Goal: Task Accomplishment & Management: Complete application form

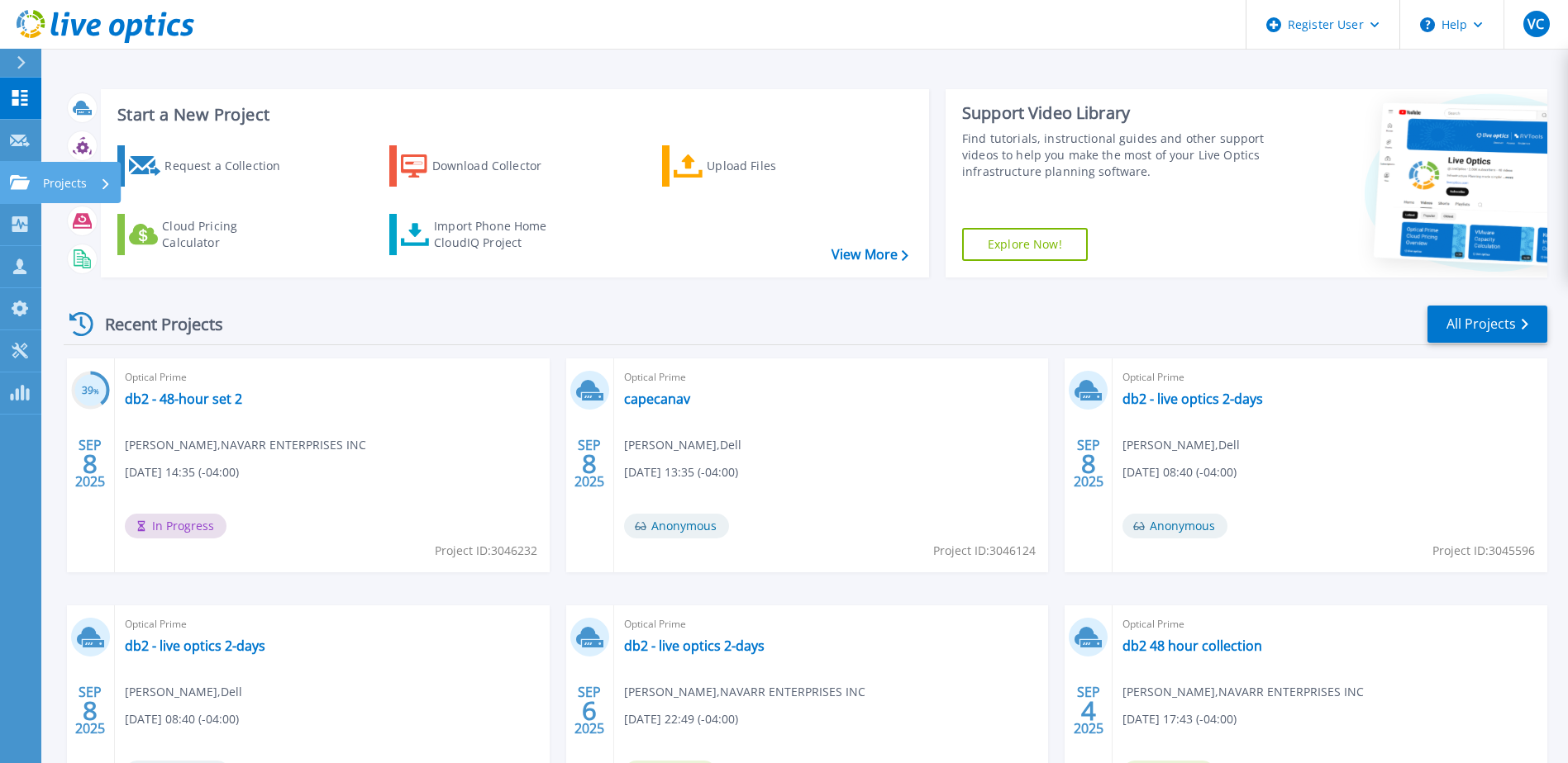
click at [29, 179] on icon at bounding box center [19, 182] width 20 height 14
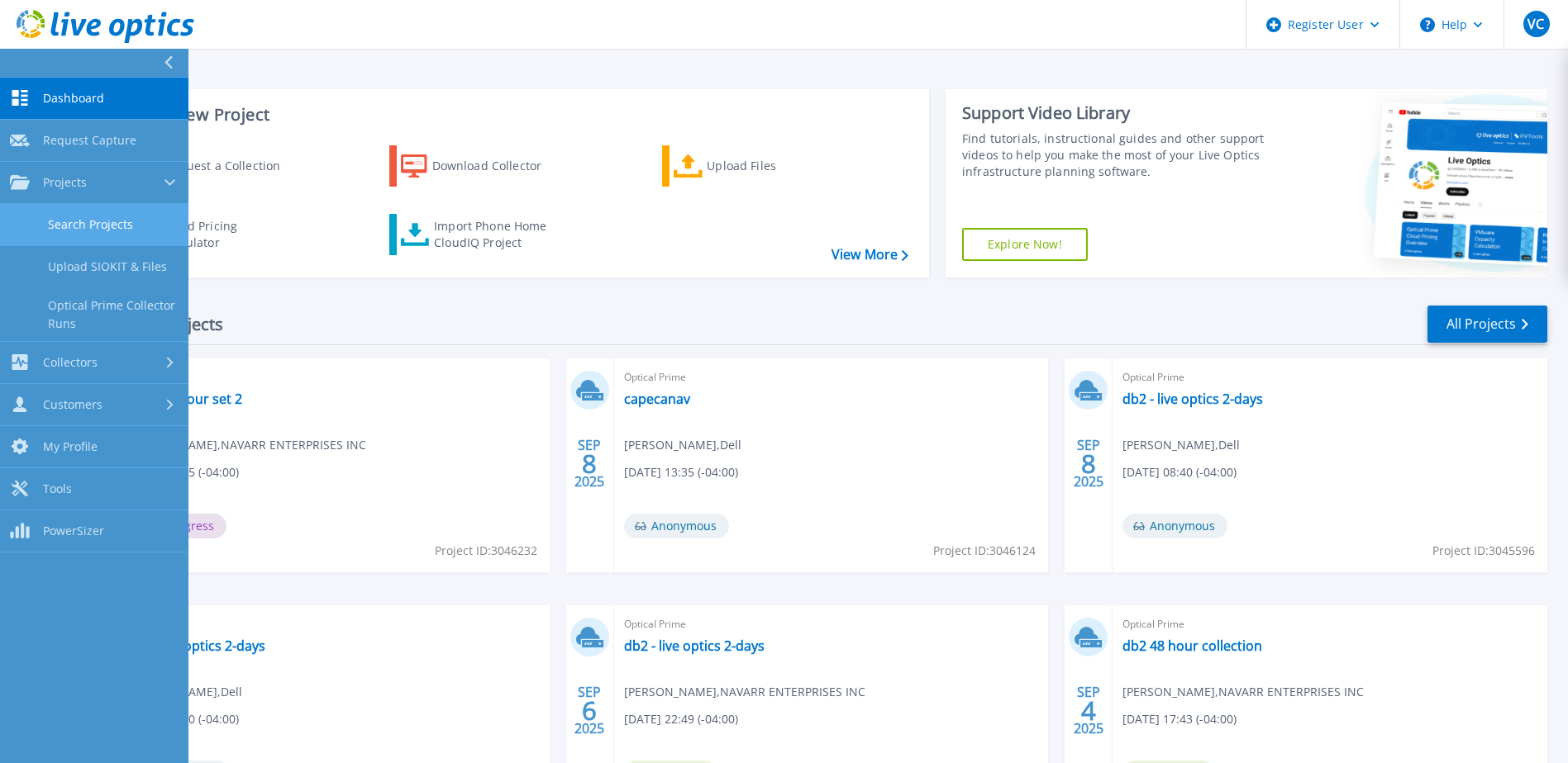
click at [119, 227] on link "Search Projects" at bounding box center [94, 225] width 189 height 42
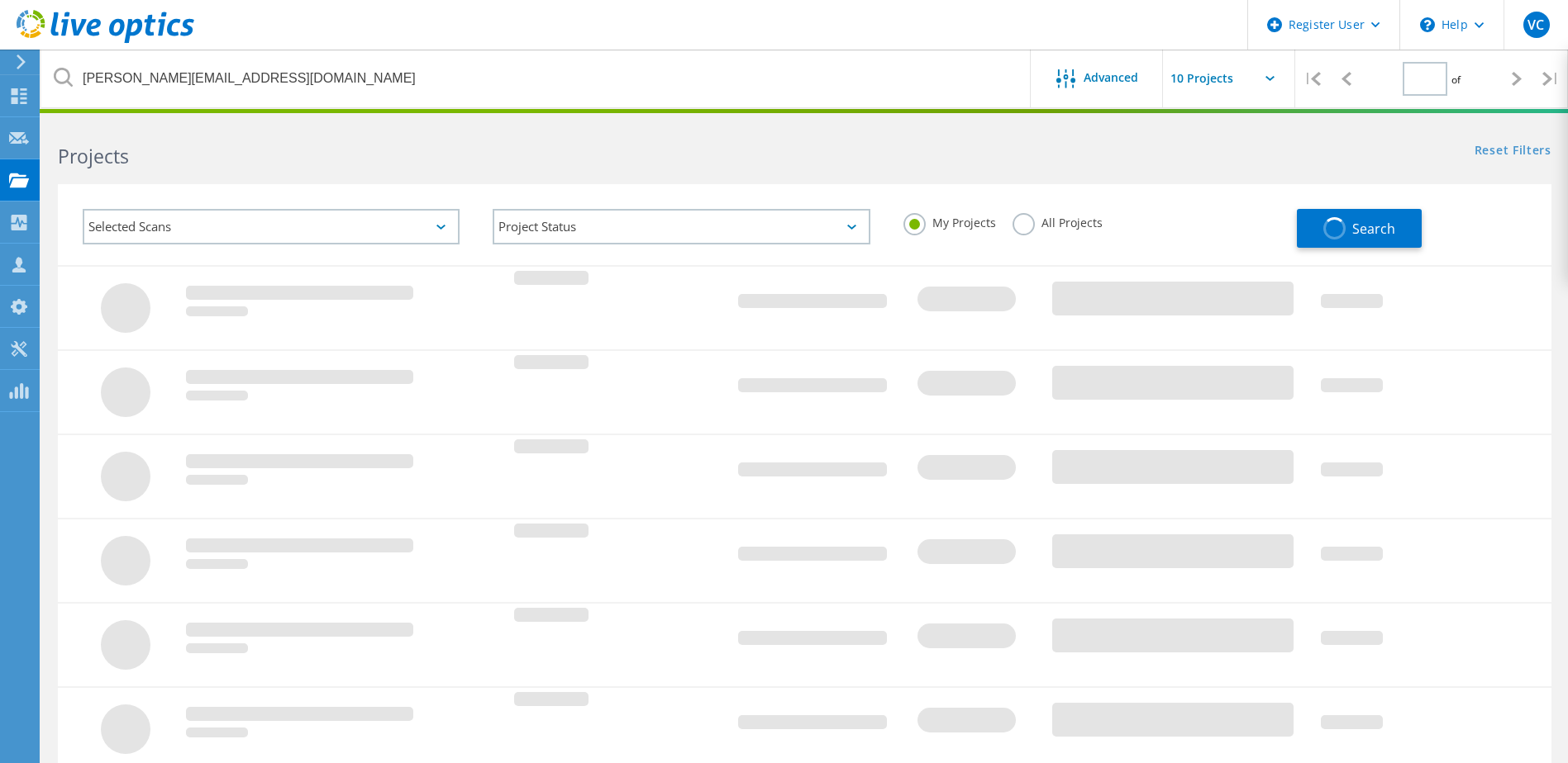
type input "1"
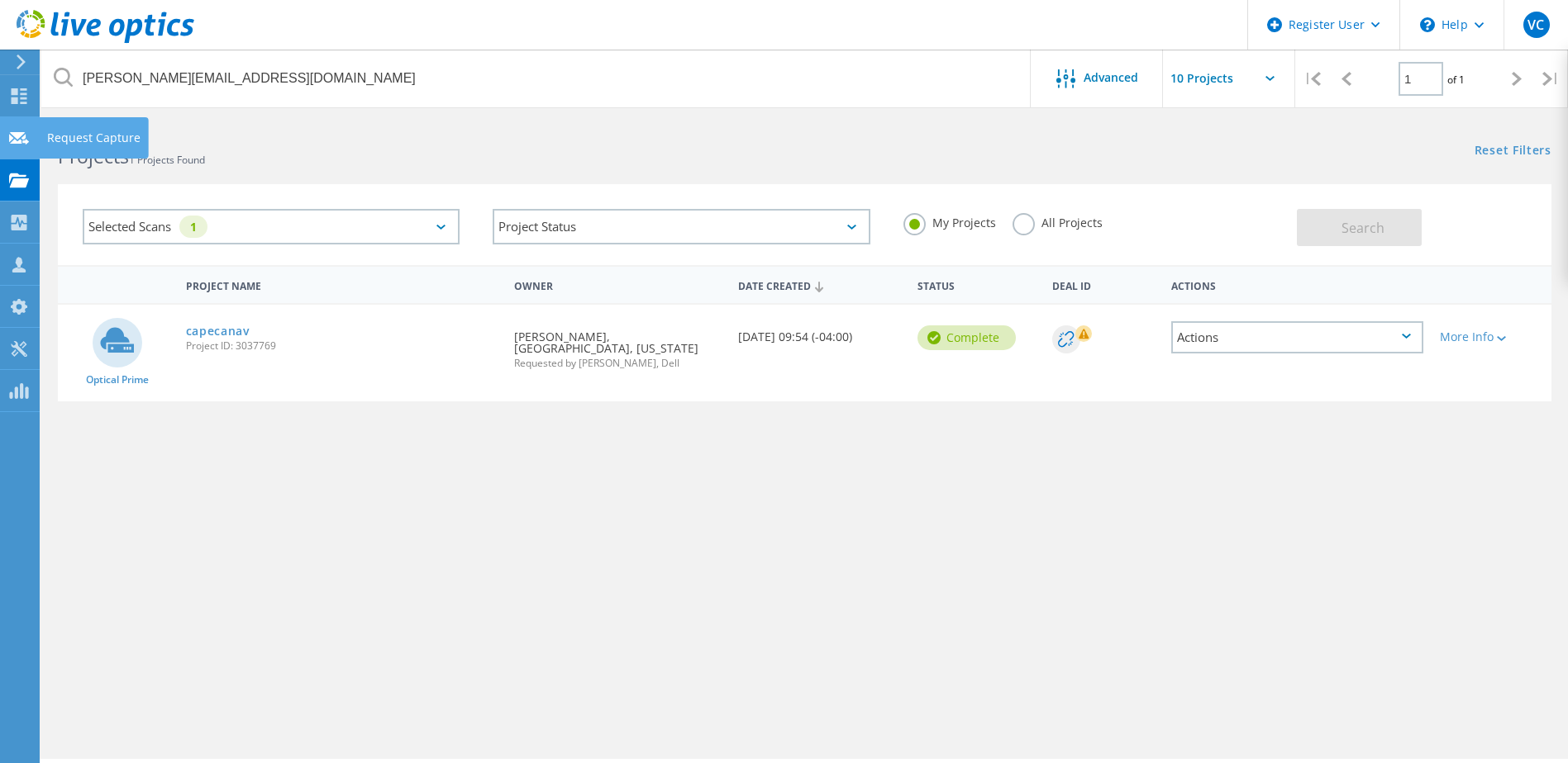
click at [107, 134] on div "Request Capture" at bounding box center [93, 137] width 93 height 11
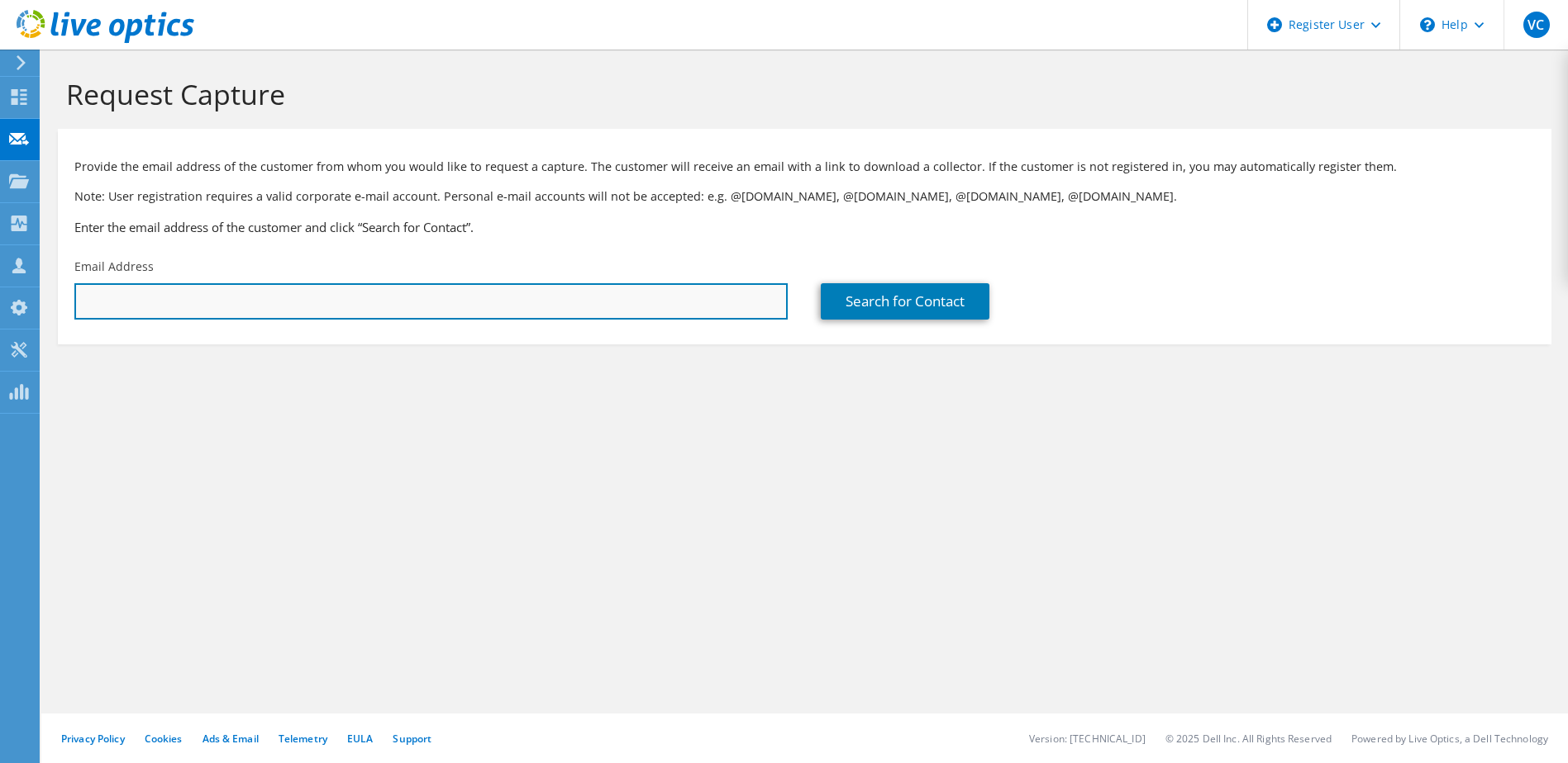
click at [552, 316] on input "text" at bounding box center [431, 301] width 713 height 37
paste input "[EMAIL_ADDRESS][DOMAIN_NAME]"
type input "[EMAIL_ADDRESS][DOMAIN_NAME]"
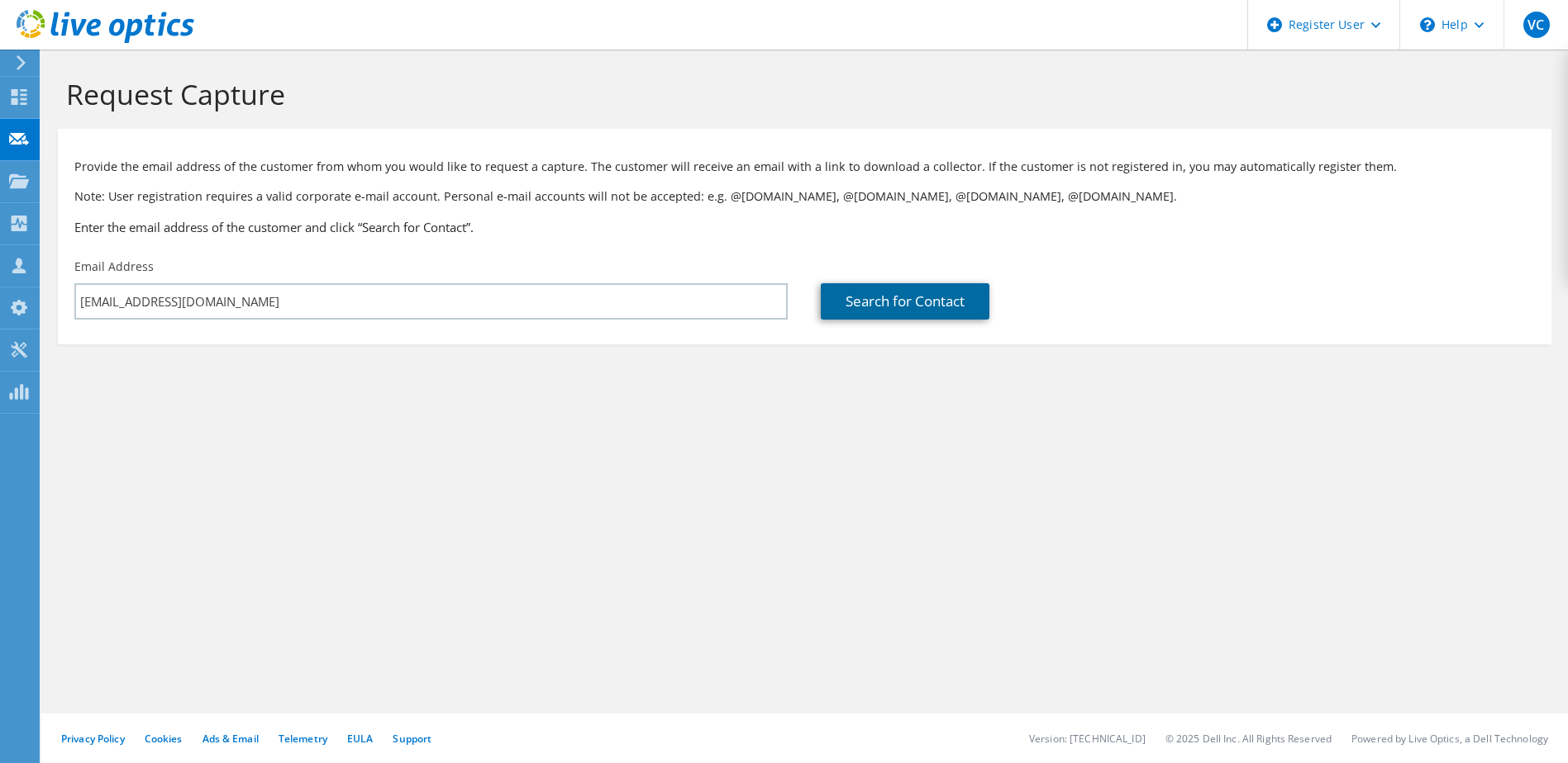
click at [973, 294] on link "Search for Contact" at bounding box center [904, 301] width 169 height 37
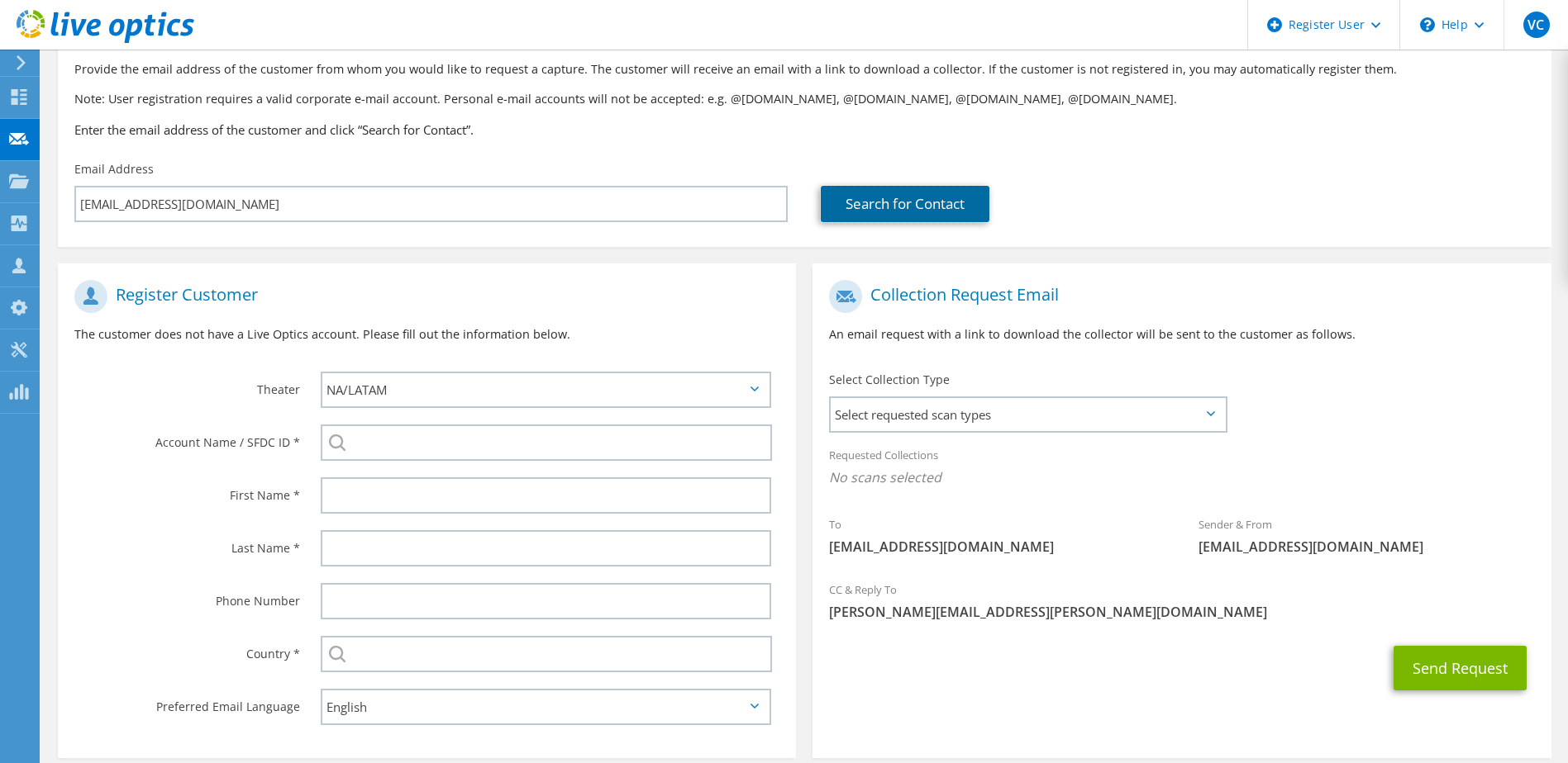
scroll to position [175, 0]
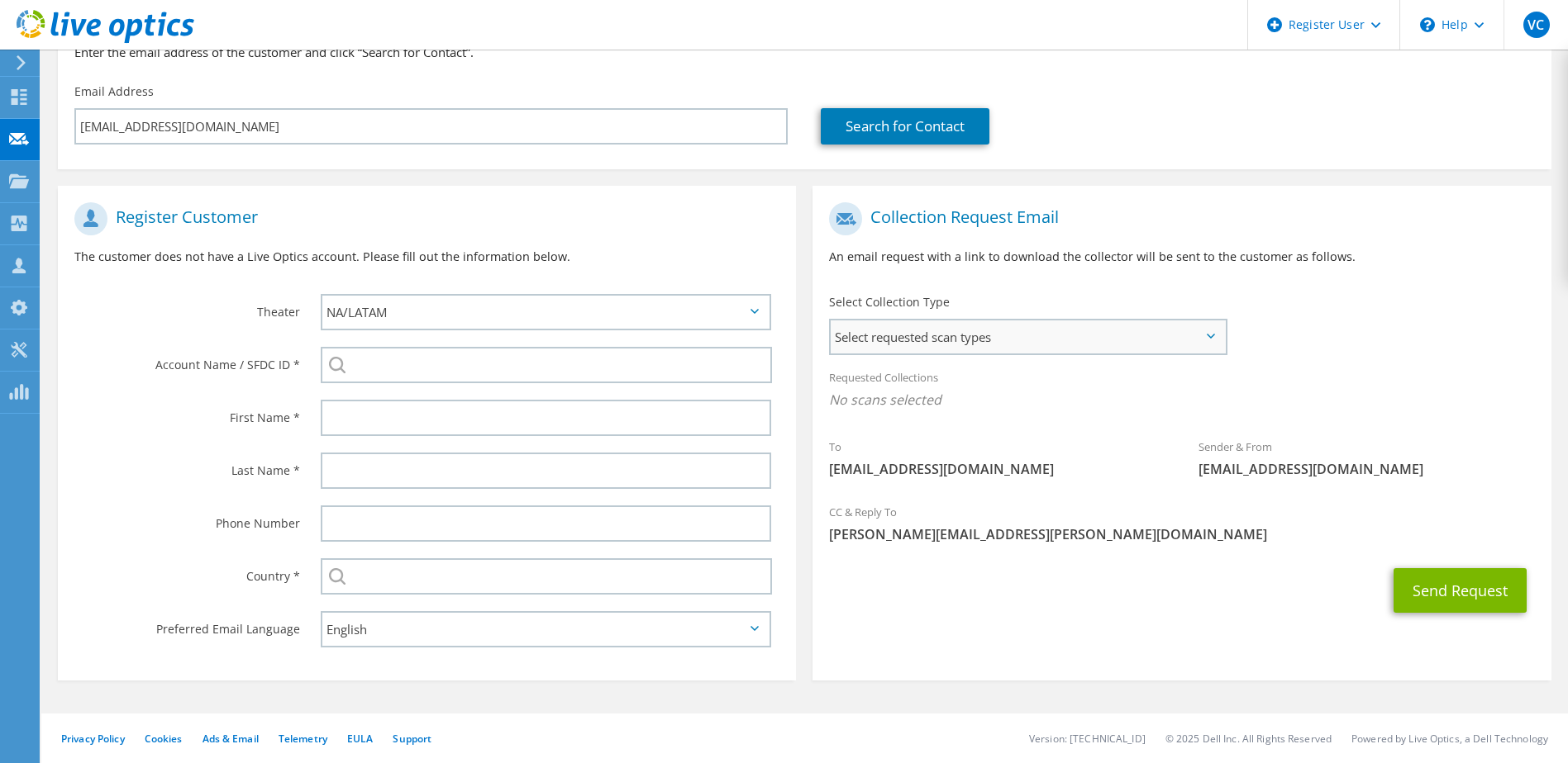
click at [973, 328] on span "Select requested scan types" at bounding box center [1027, 337] width 393 height 33
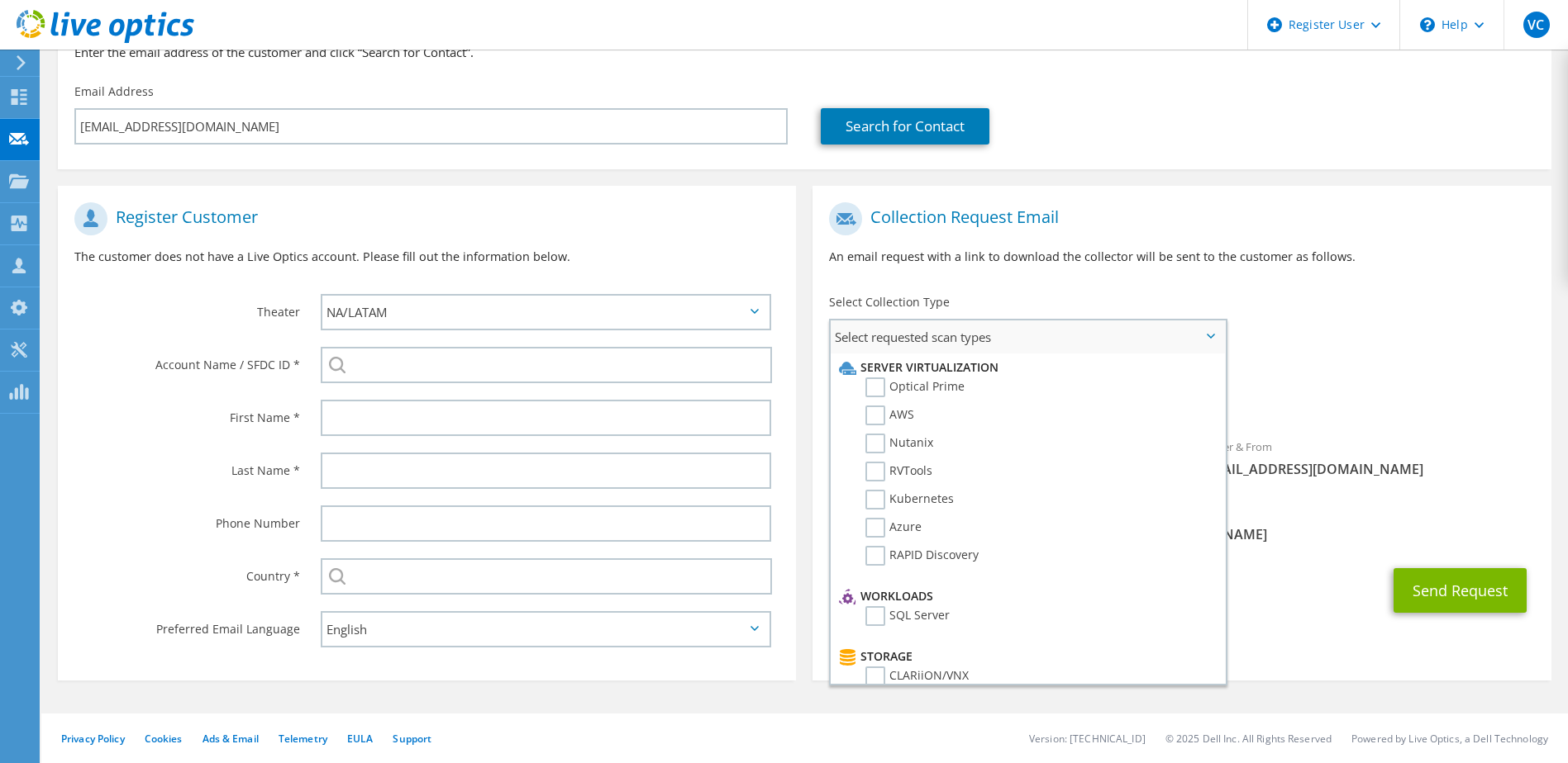
drag, startPoint x: 871, startPoint y: 389, endPoint x: 915, endPoint y: 405, distance: 46.8
click at [874, 389] on label "Optical Prime" at bounding box center [915, 387] width 100 height 20
click at [0, 0] on input "Optical Prime" at bounding box center [0, 0] width 0 height 0
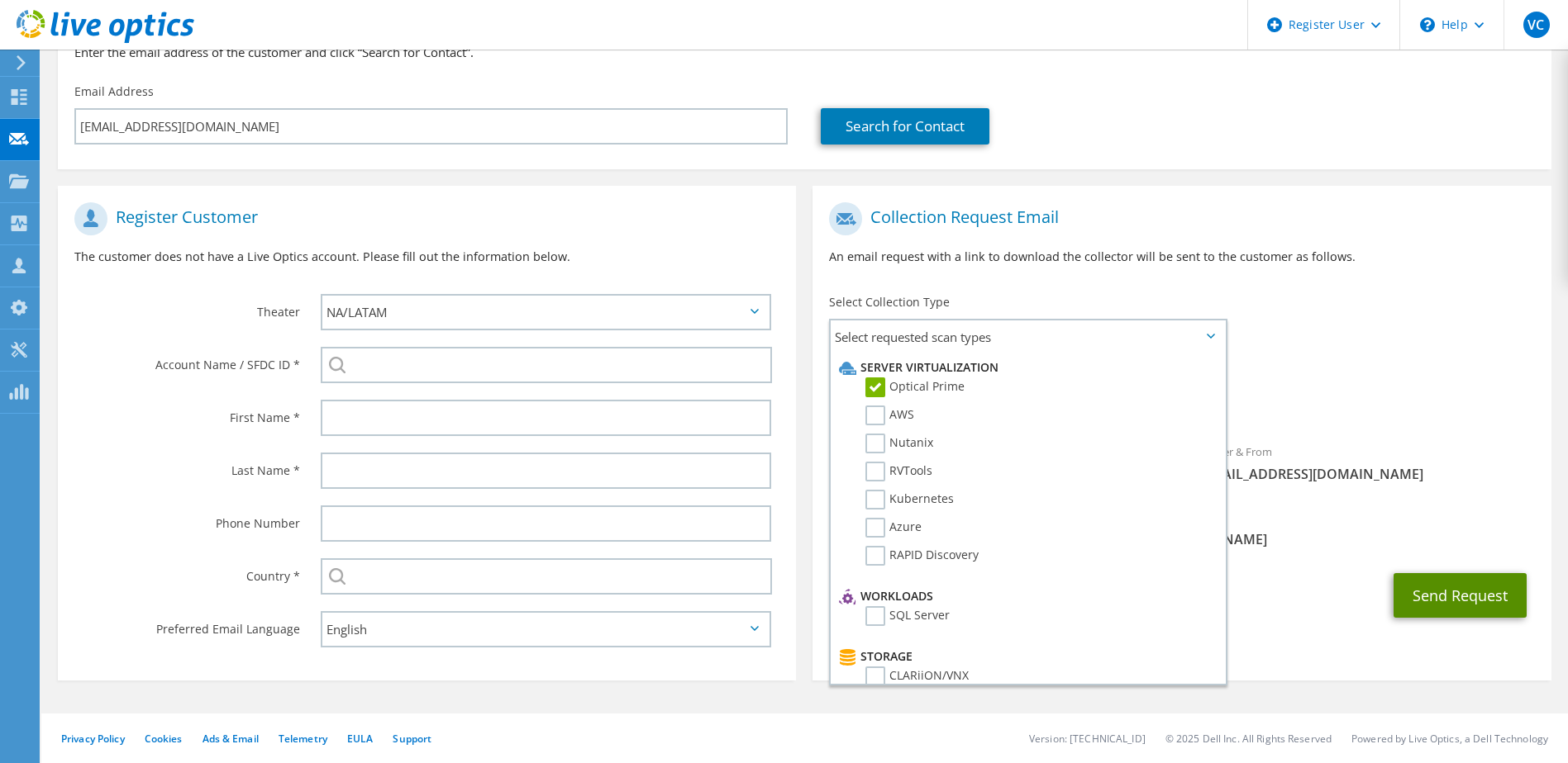
click at [1447, 595] on button "Send Request" at bounding box center [1460, 595] width 133 height 45
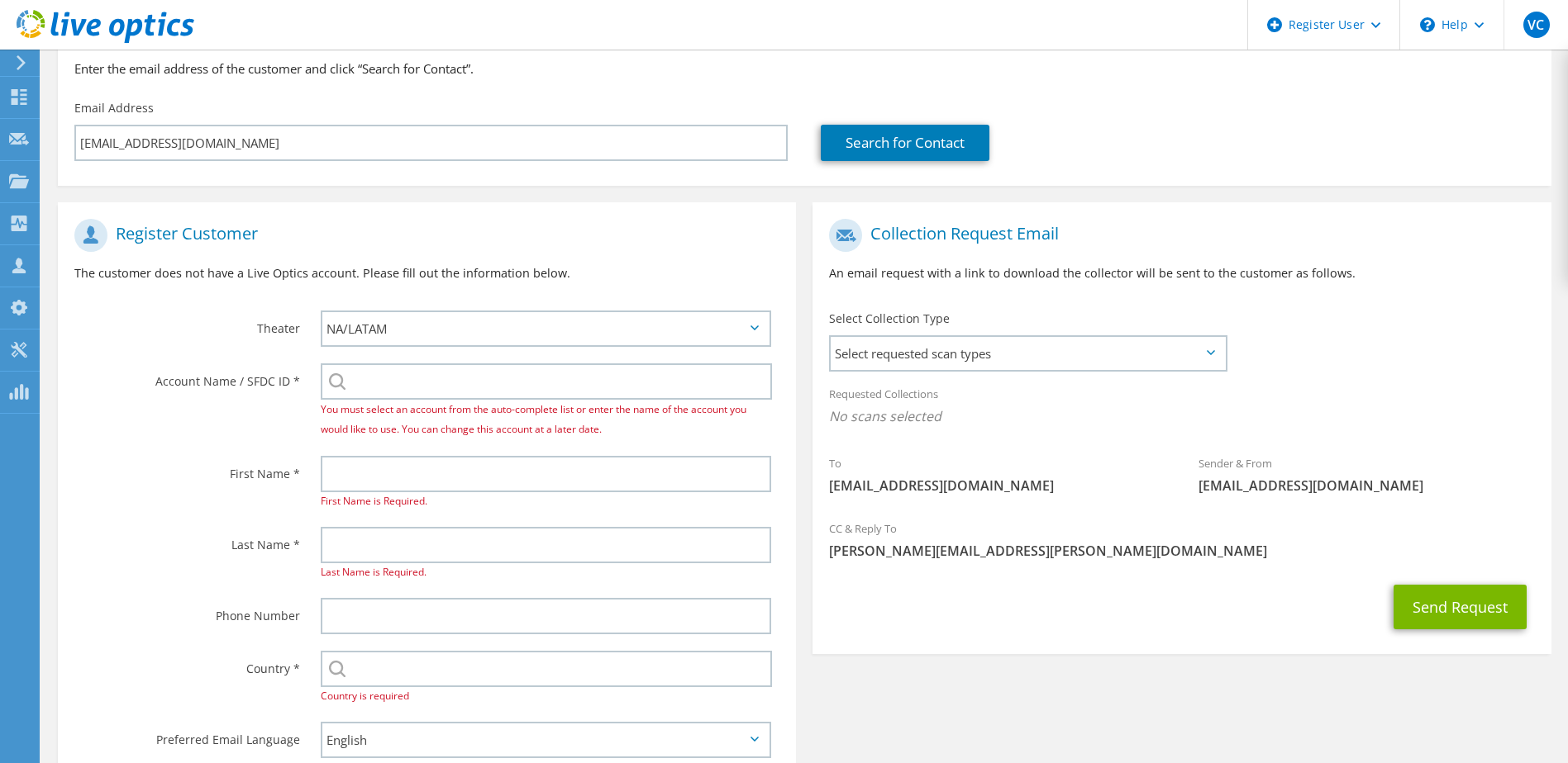
scroll to position [165, 0]
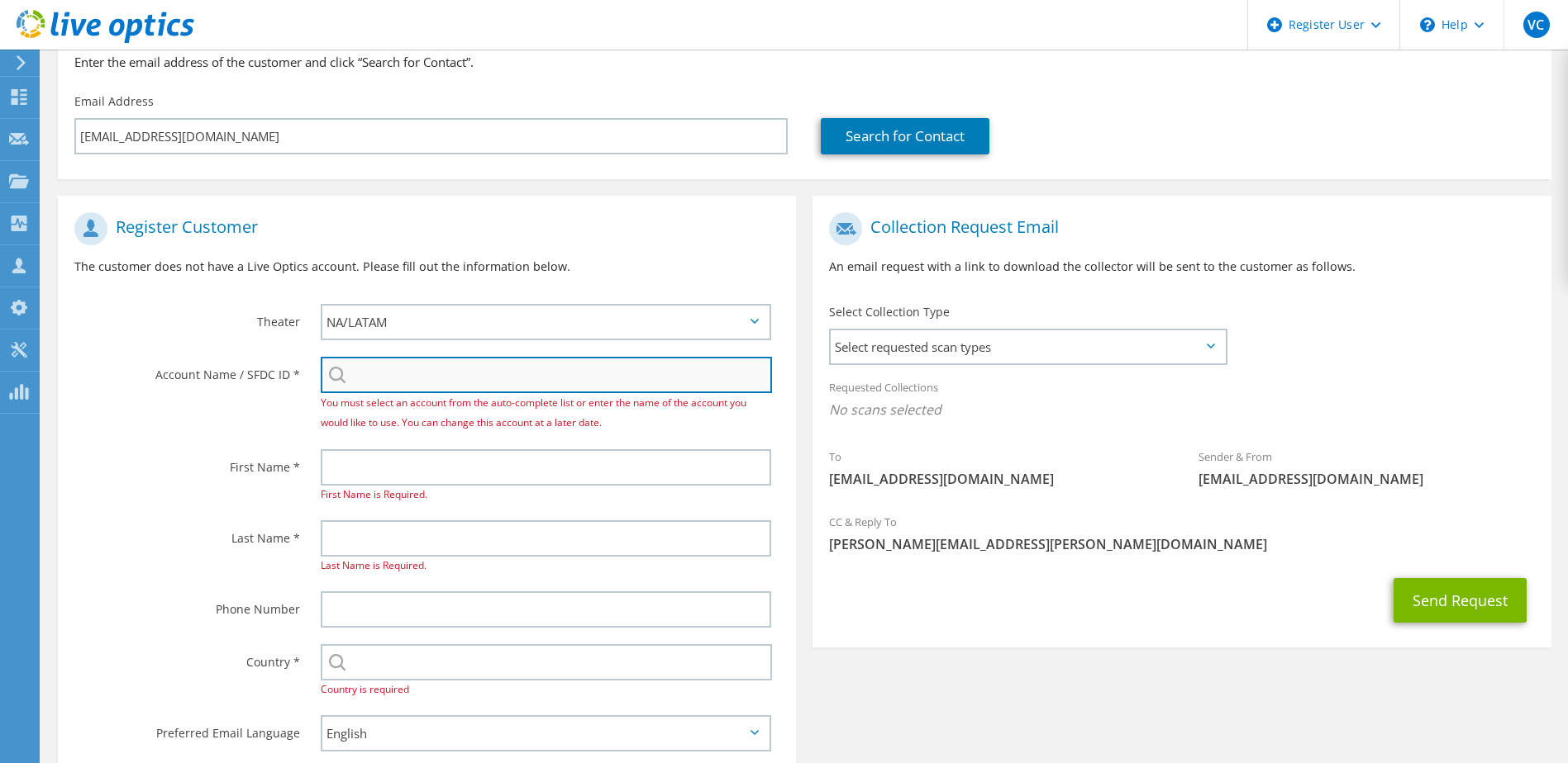
click at [402, 374] on input "search" at bounding box center [546, 375] width 452 height 37
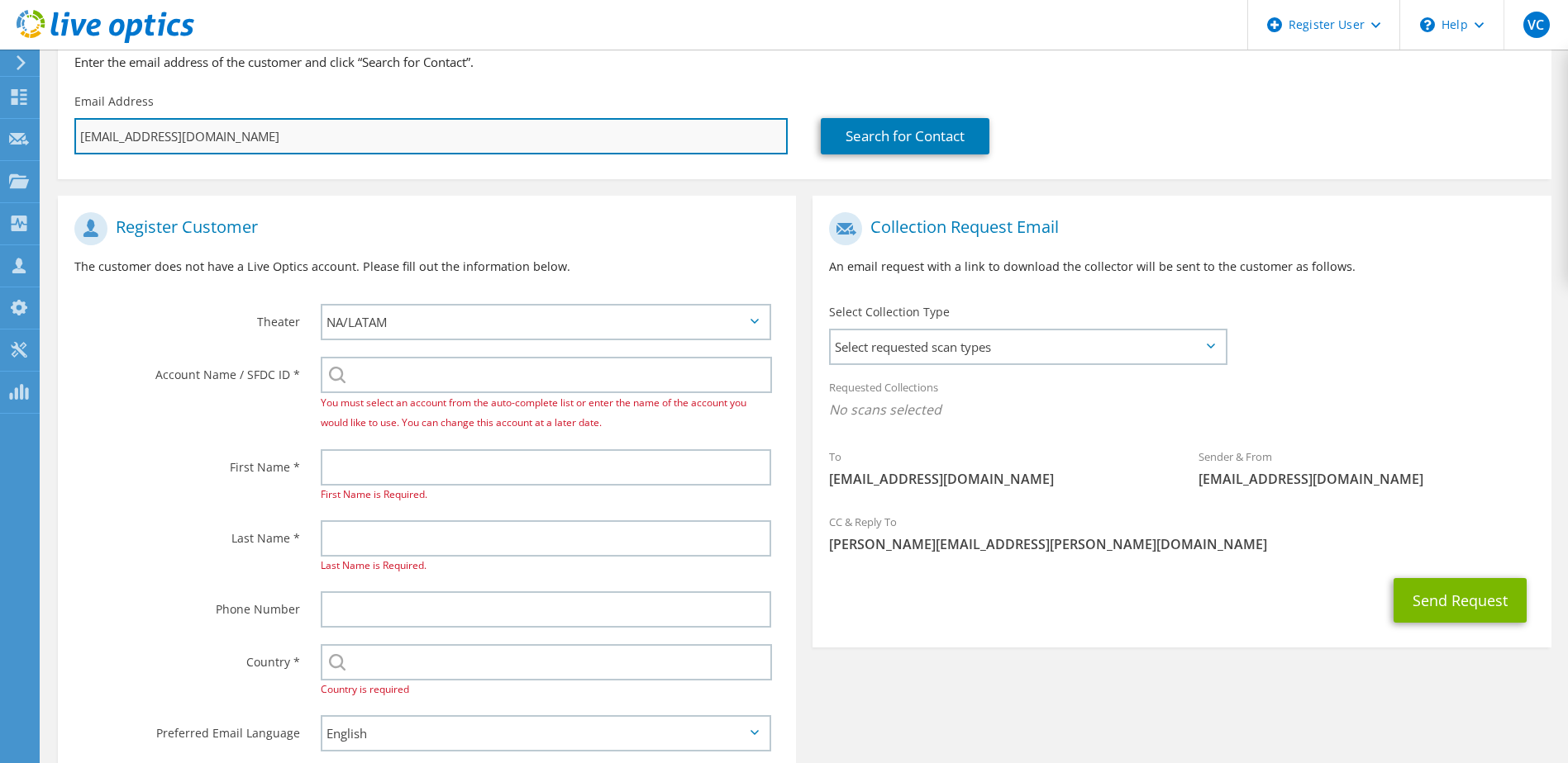
click at [338, 132] on input "[EMAIL_ADDRESS][DOMAIN_NAME]" at bounding box center [431, 136] width 713 height 37
paste input "[EMAIL_ADDRESS][DOMAIN_NAME]"
type input "[EMAIL_ADDRESS][DOMAIN_NAME]"
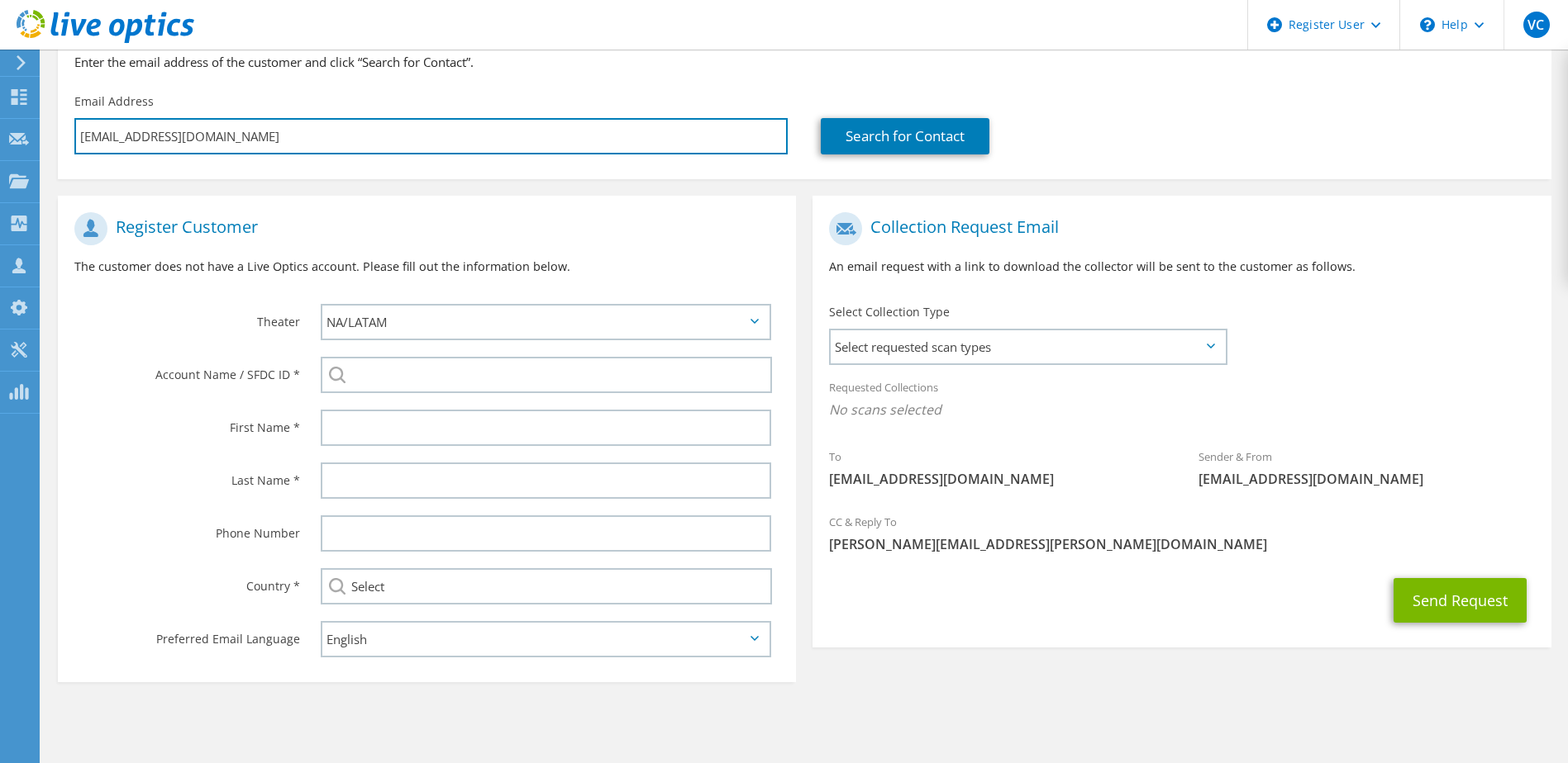
type input "Select"
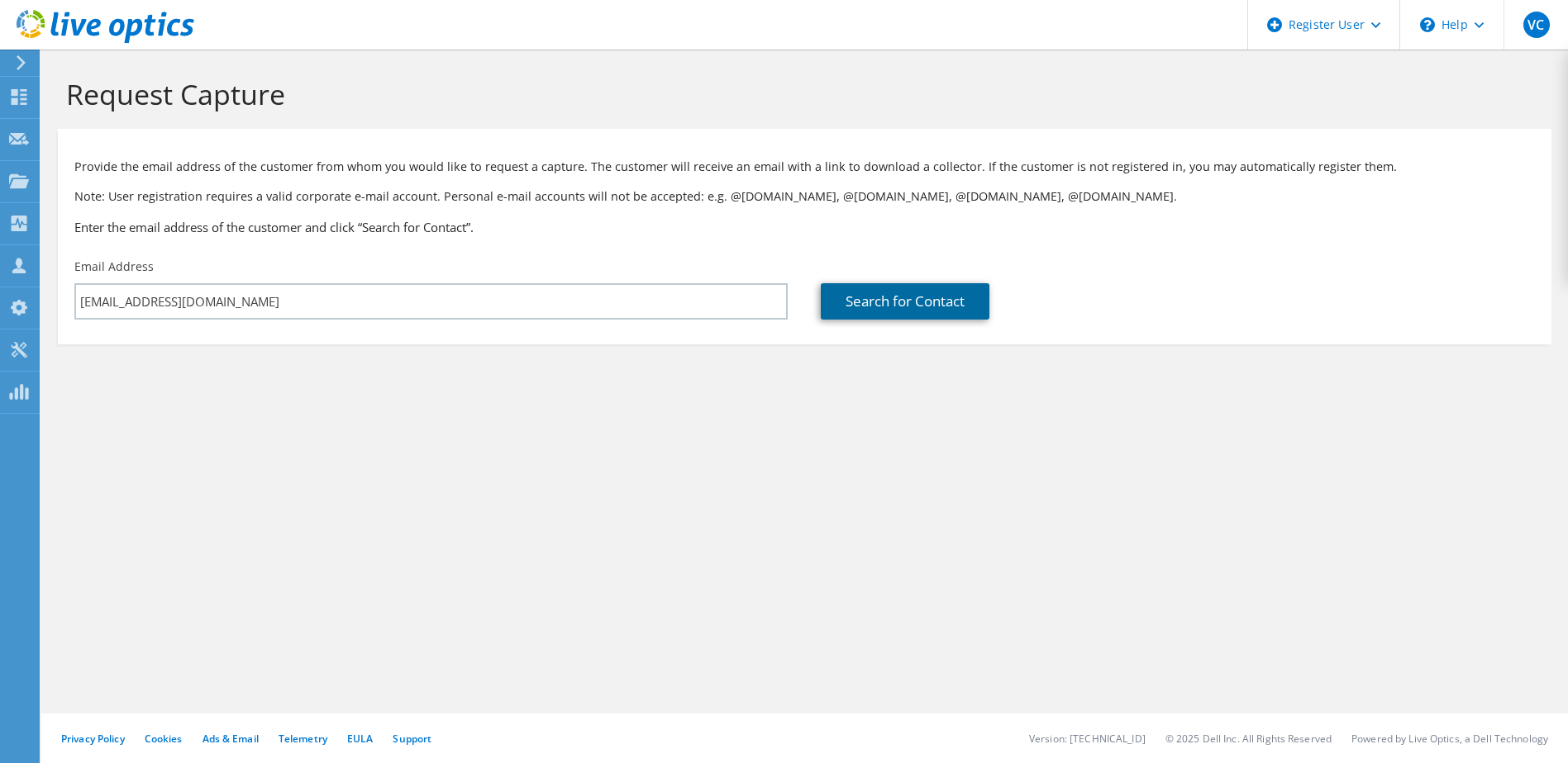
click at [914, 300] on link "Search for Contact" at bounding box center [904, 301] width 169 height 37
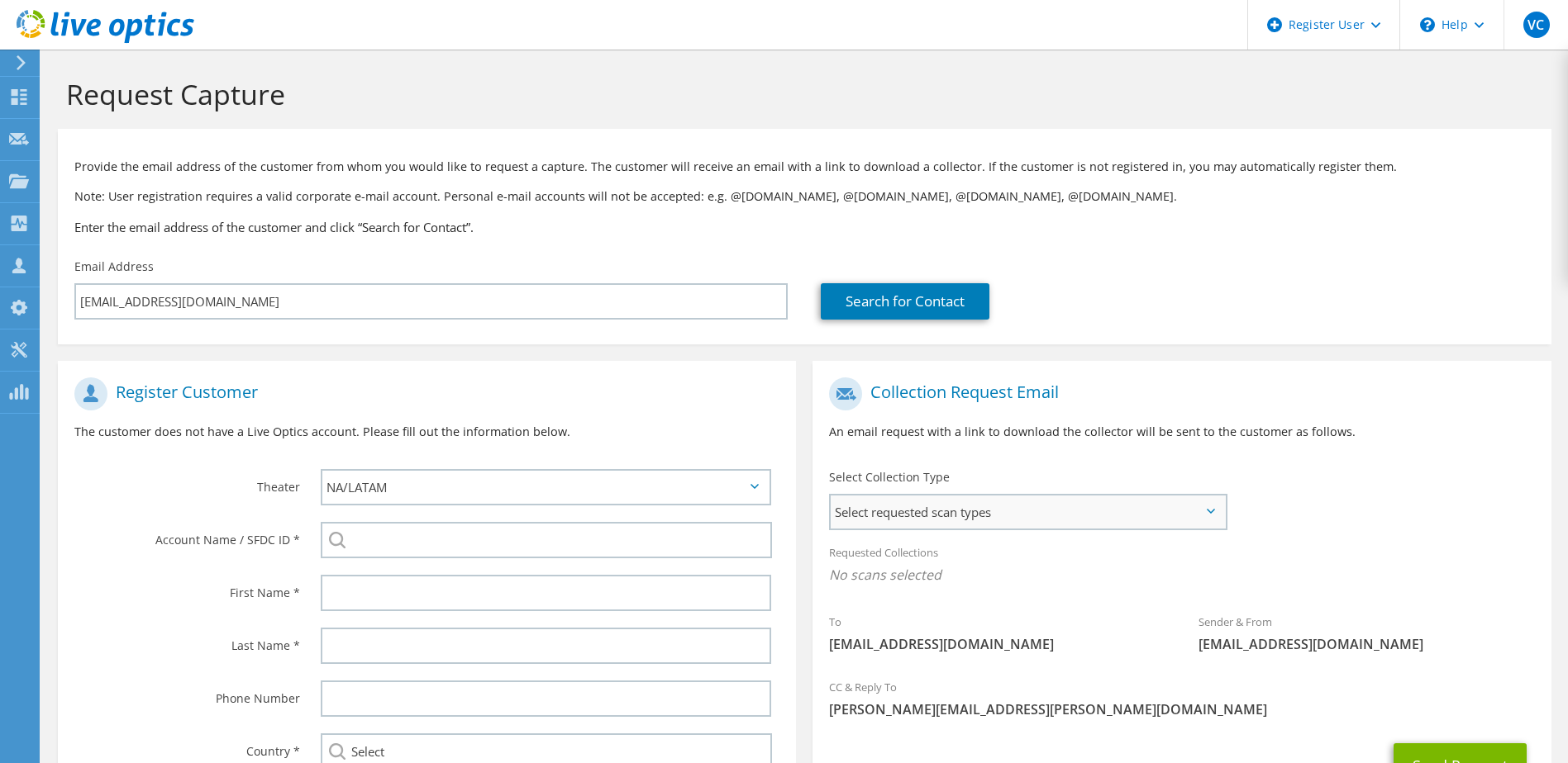
click at [952, 505] on span "Select requested scan types" at bounding box center [1027, 512] width 393 height 33
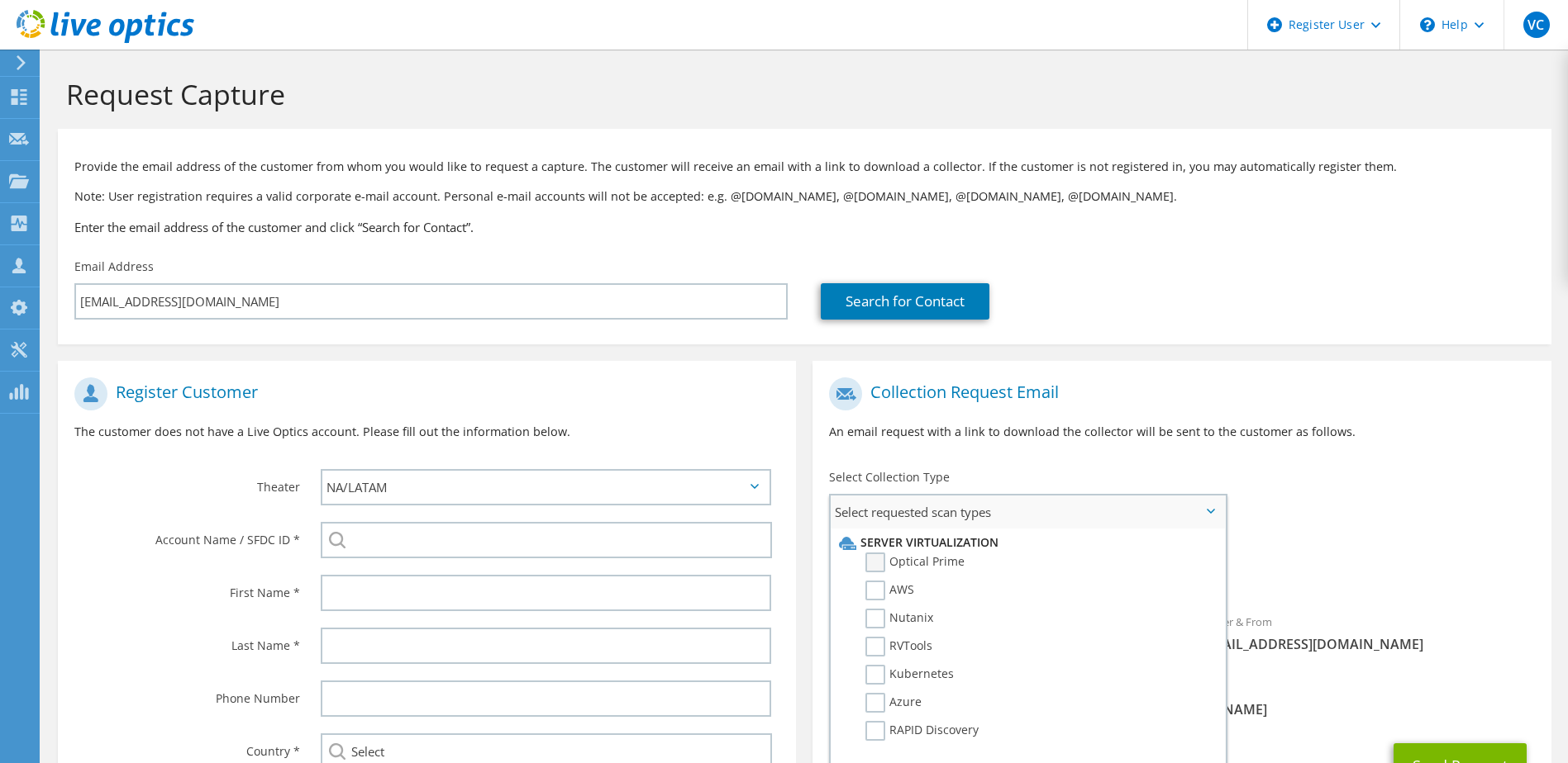
drag, startPoint x: 873, startPoint y: 561, endPoint x: 891, endPoint y: 564, distance: 18.2
click at [874, 561] on label "Optical Prime" at bounding box center [915, 562] width 100 height 20
click at [0, 0] on input "Optical Prime" at bounding box center [0, 0] width 0 height 0
click at [1482, 755] on button "Send Request" at bounding box center [1460, 770] width 133 height 45
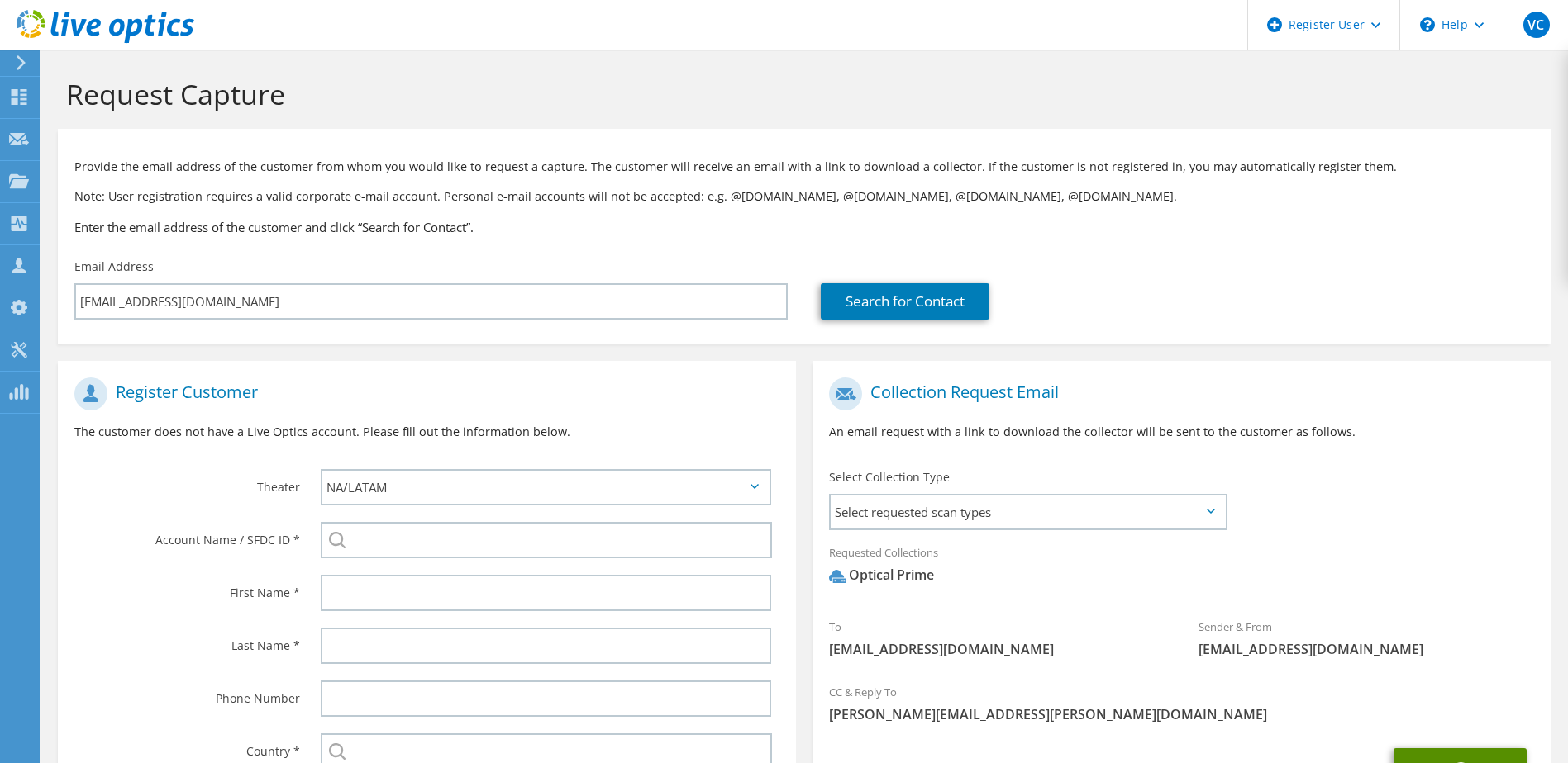
scroll to position [89, 0]
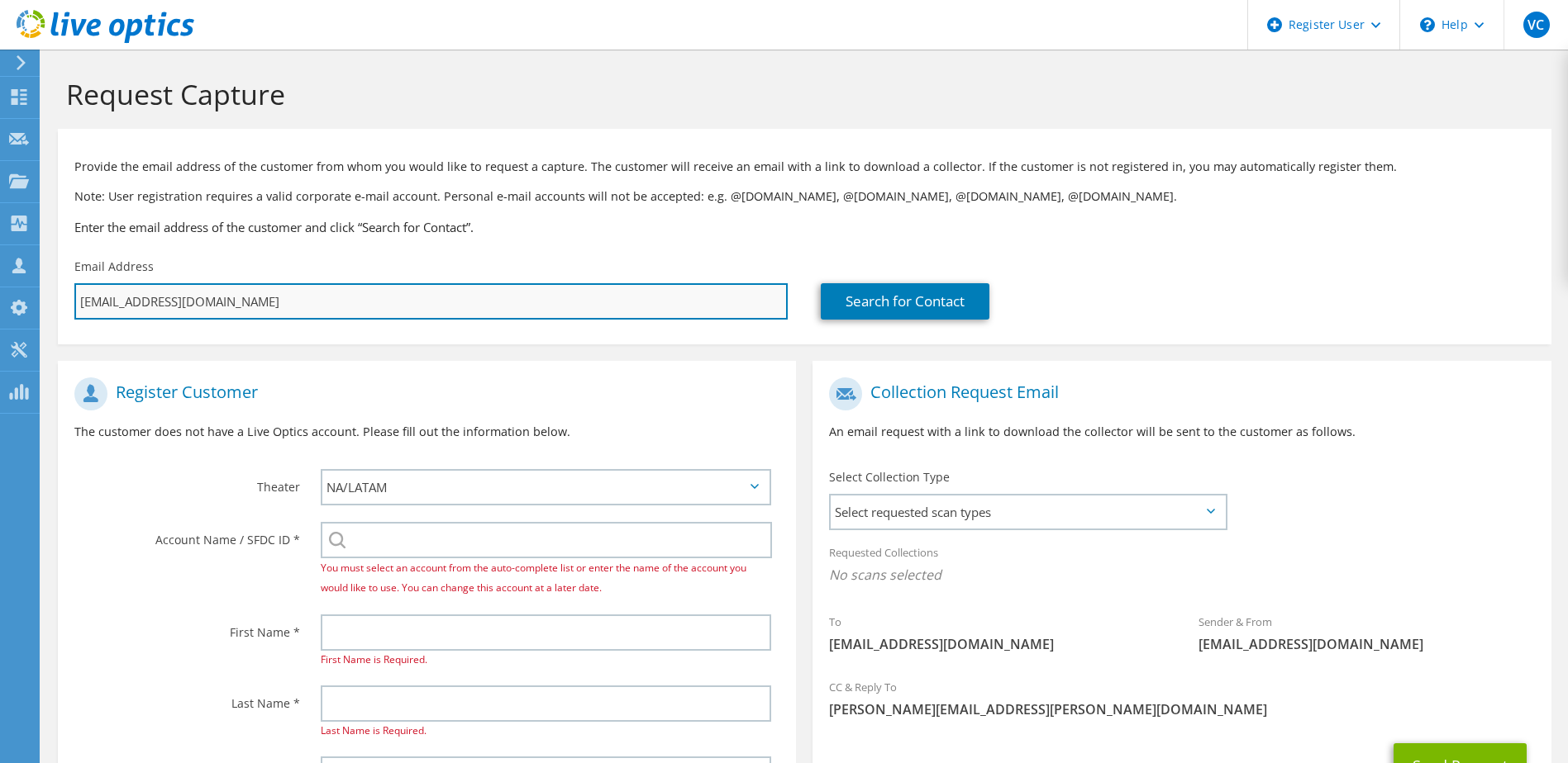
click at [224, 299] on input "[EMAIL_ADDRESS][DOMAIN_NAME]" at bounding box center [431, 301] width 713 height 37
click at [223, 300] on input "[EMAIL_ADDRESS][DOMAIN_NAME]" at bounding box center [431, 301] width 713 height 37
drag, startPoint x: 222, startPoint y: 300, endPoint x: 233, endPoint y: 312, distance: 16.3
click at [221, 302] on input "[EMAIL_ADDRESS][DOMAIN_NAME]" at bounding box center [431, 301] width 713 height 37
type input "t"
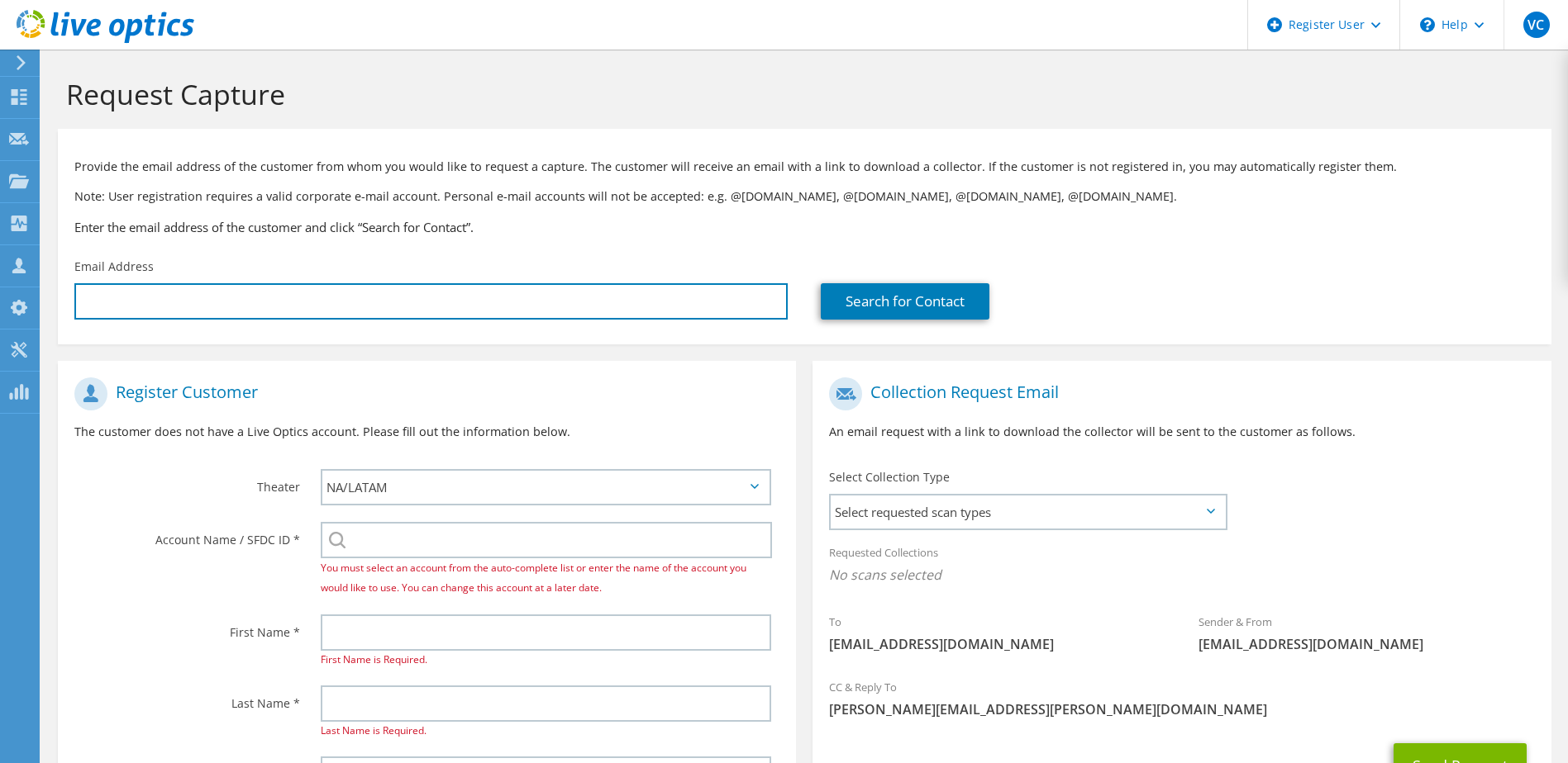
paste input "[EMAIL_ADDRESS][DOMAIN_NAME]"
type input "[EMAIL_ADDRESS][DOMAIN_NAME]"
type input "Select"
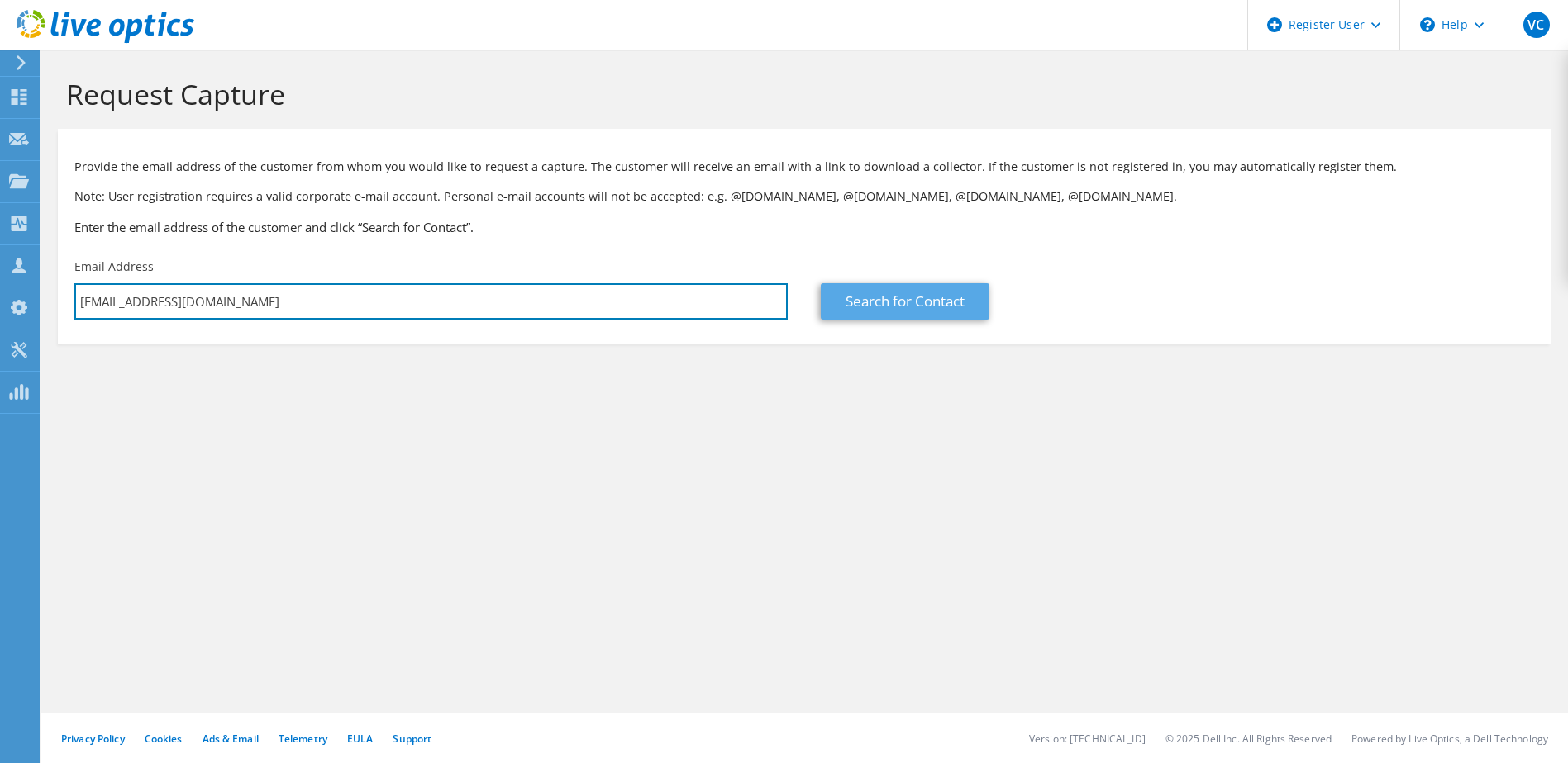
type input "[EMAIL_ADDRESS][DOMAIN_NAME]"
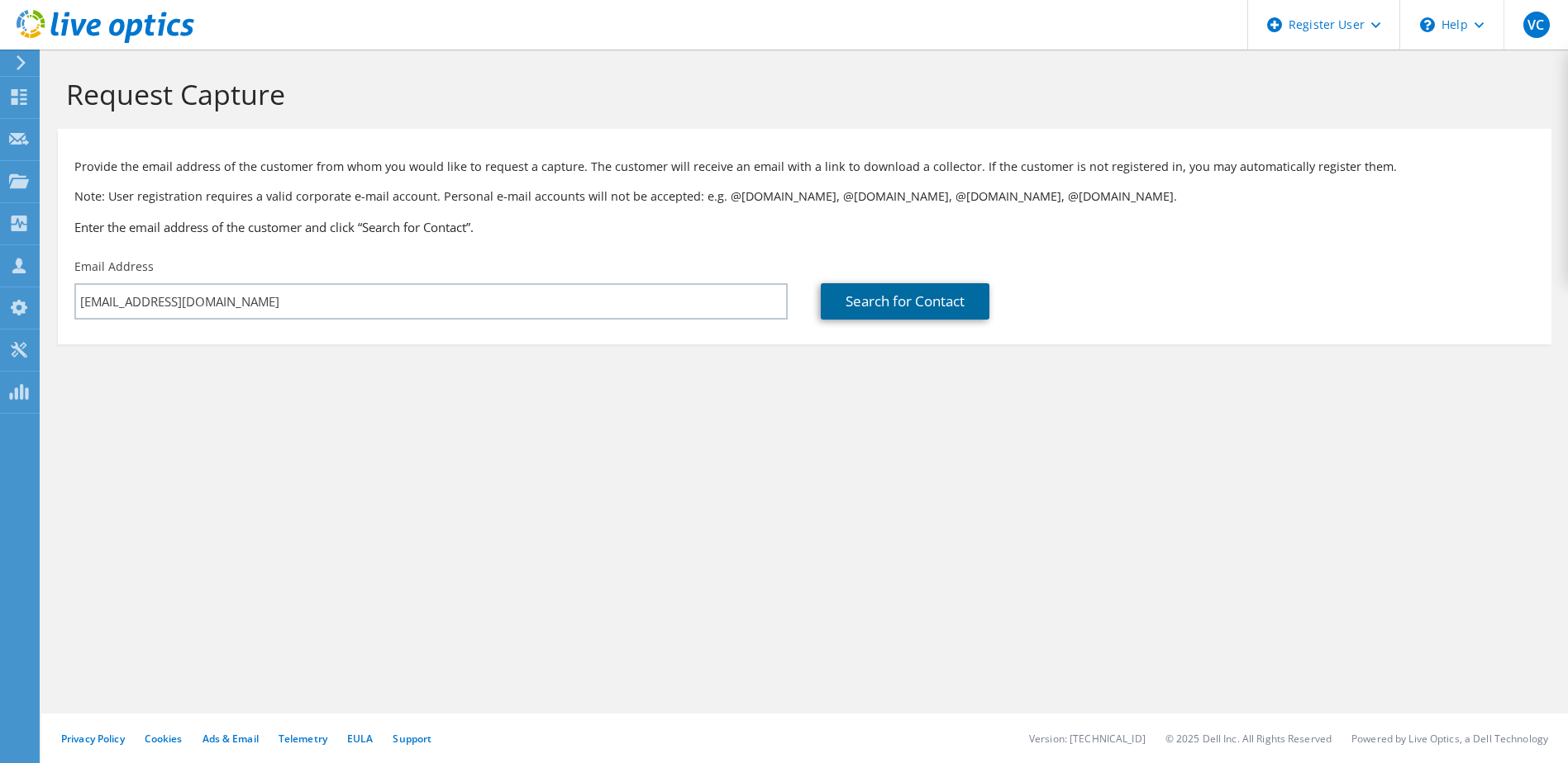
click at [837, 303] on link "Search for Contact" at bounding box center [904, 301] width 169 height 37
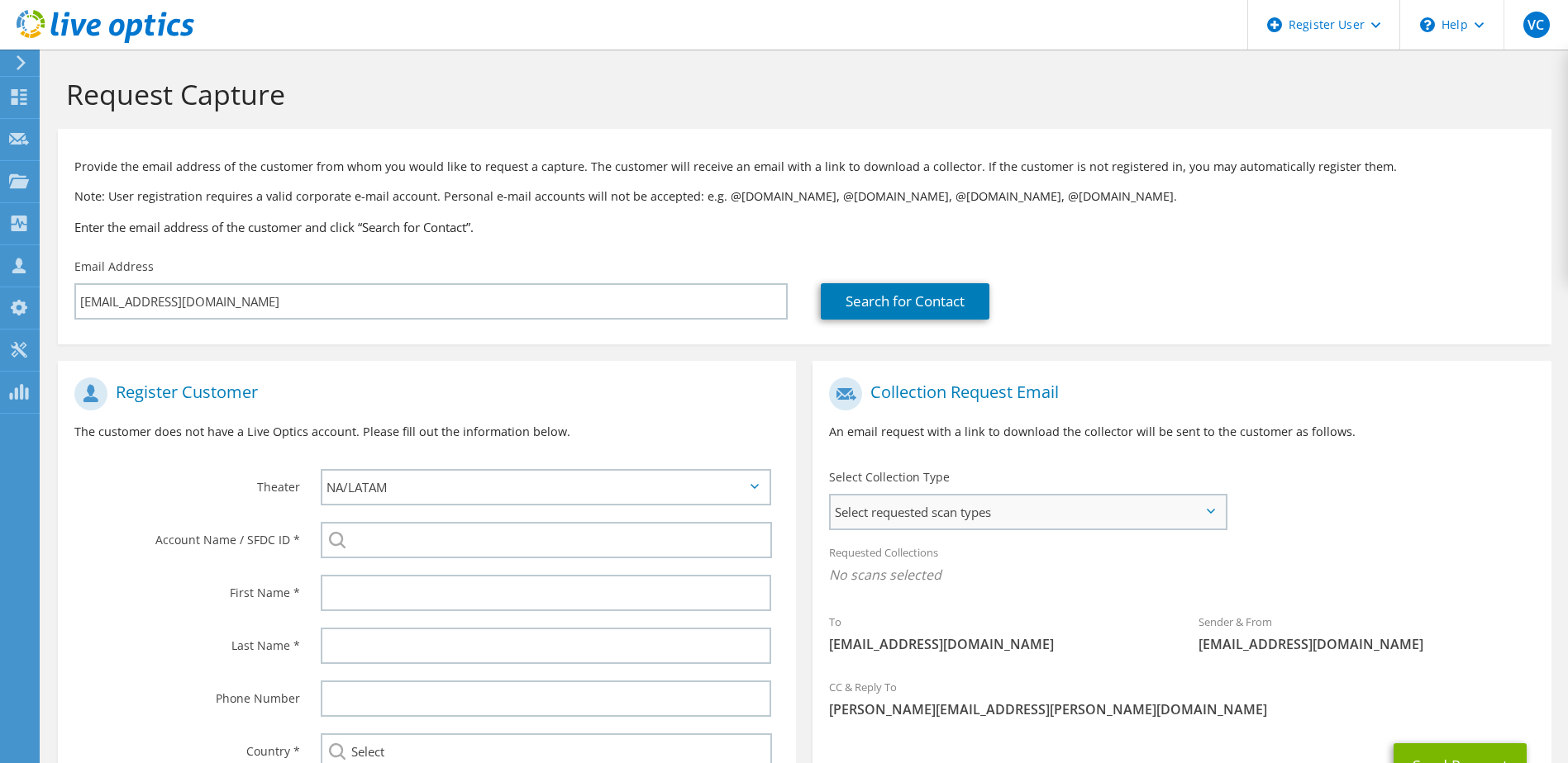
click at [1100, 528] on span "Select requested scan types" at bounding box center [1027, 512] width 393 height 33
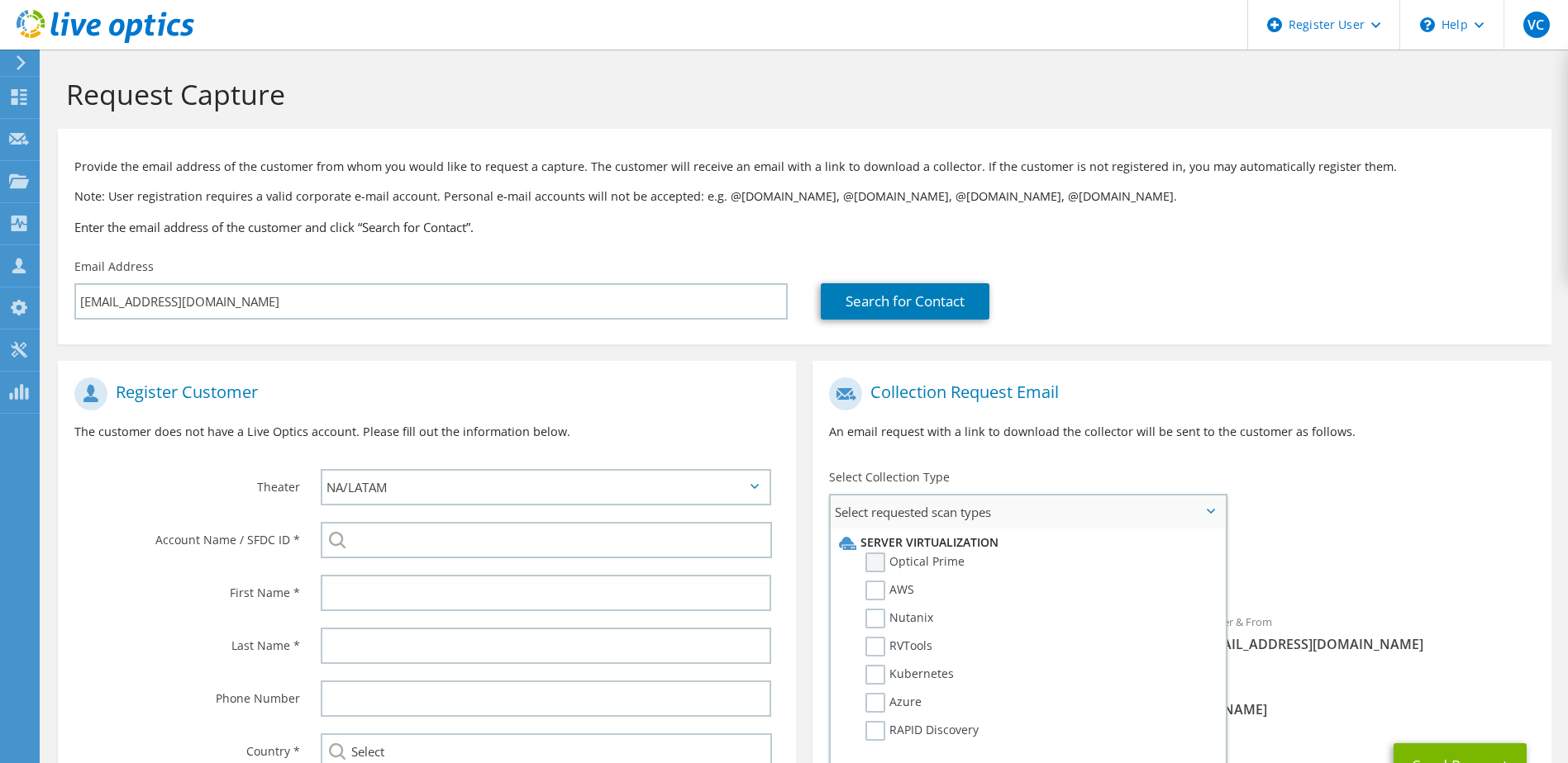
click at [881, 553] on label "Optical Prime" at bounding box center [915, 562] width 100 height 20
click at [0, 0] on input "Optical Prime" at bounding box center [0, 0] width 0 height 0
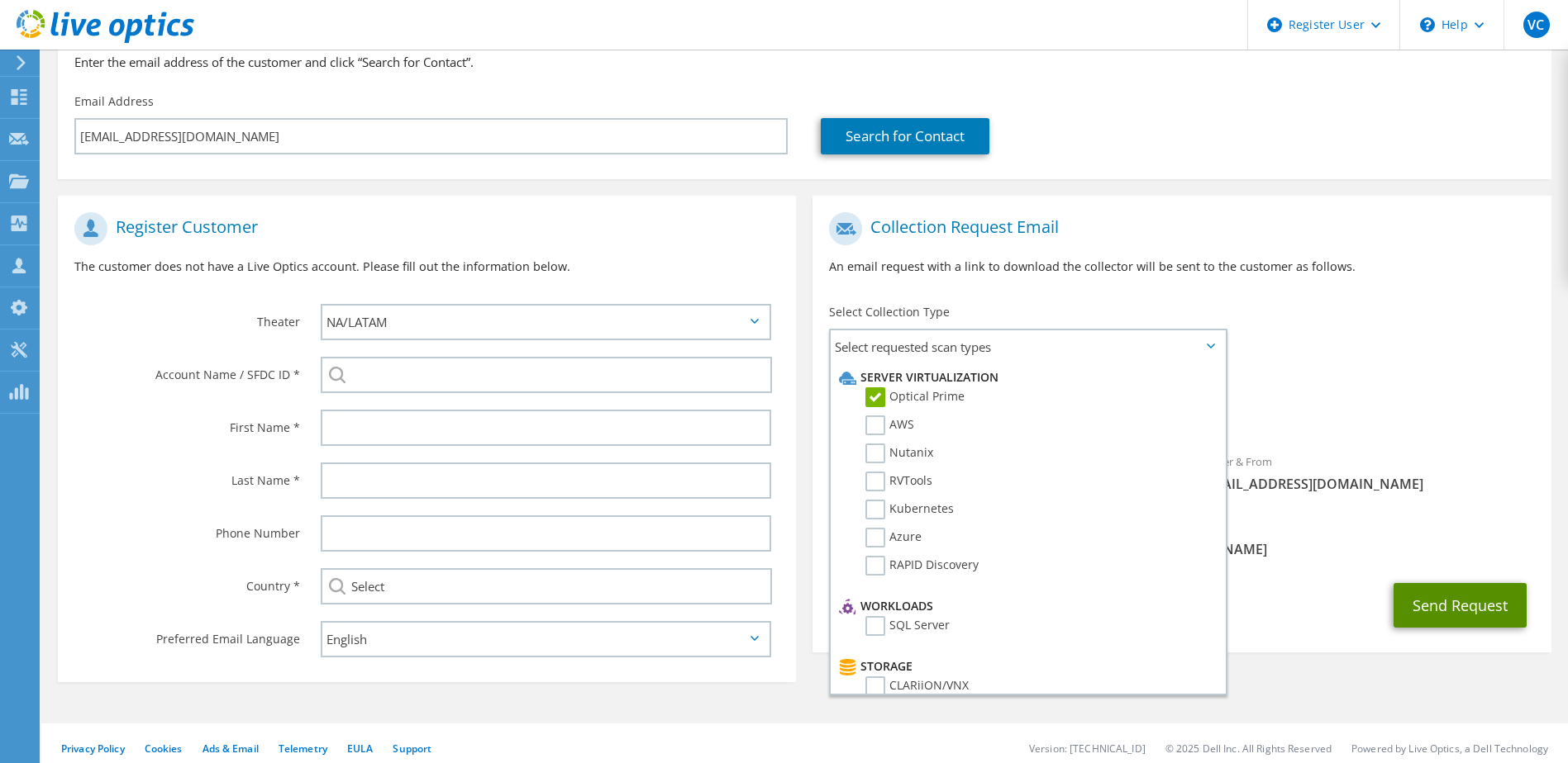
click at [1461, 597] on button "Send Request" at bounding box center [1460, 605] width 133 height 45
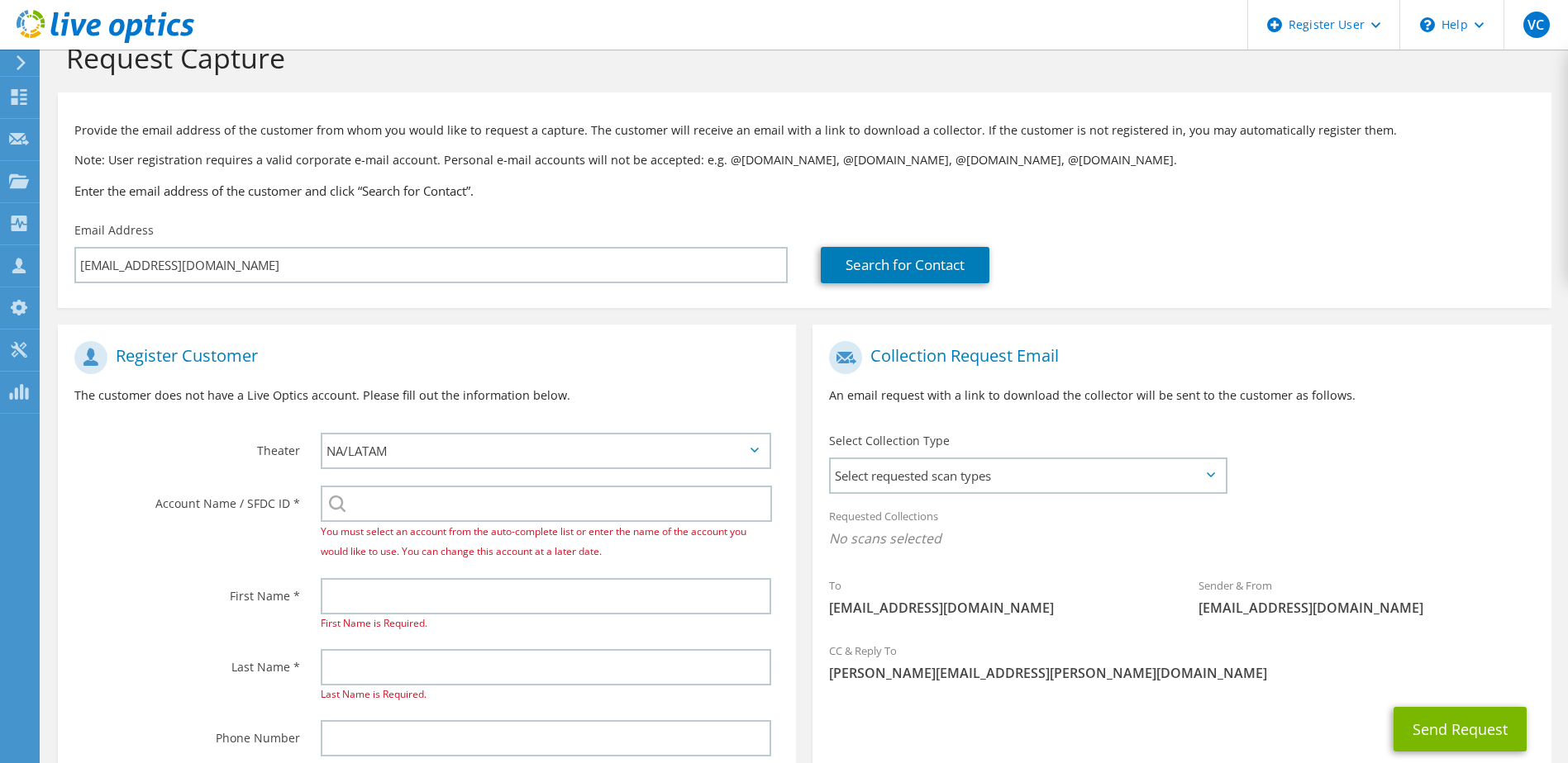
scroll to position [83, 0]
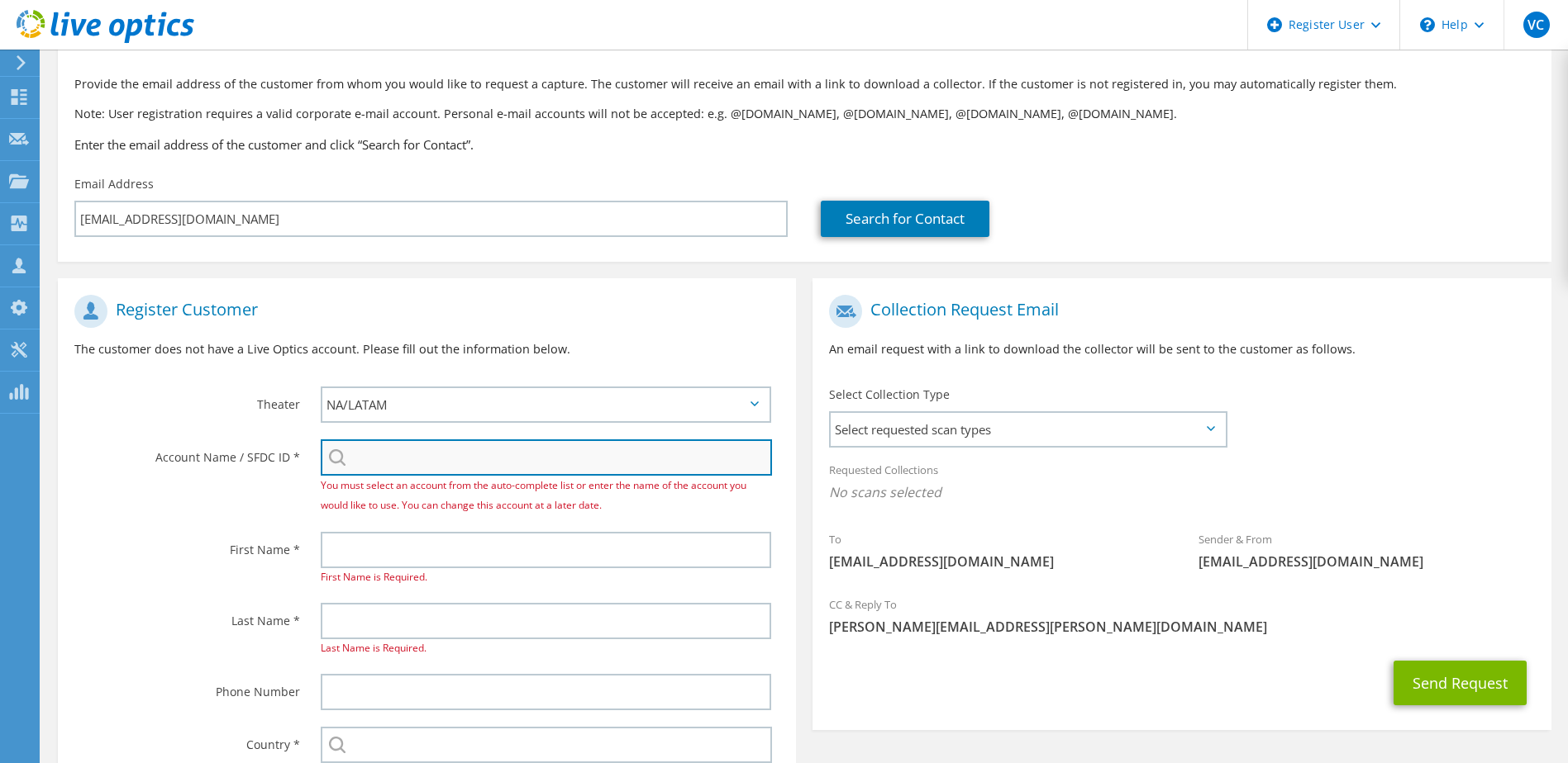
click at [458, 465] on input "search" at bounding box center [546, 457] width 452 height 37
paste input "4399364"
type input "4399364"
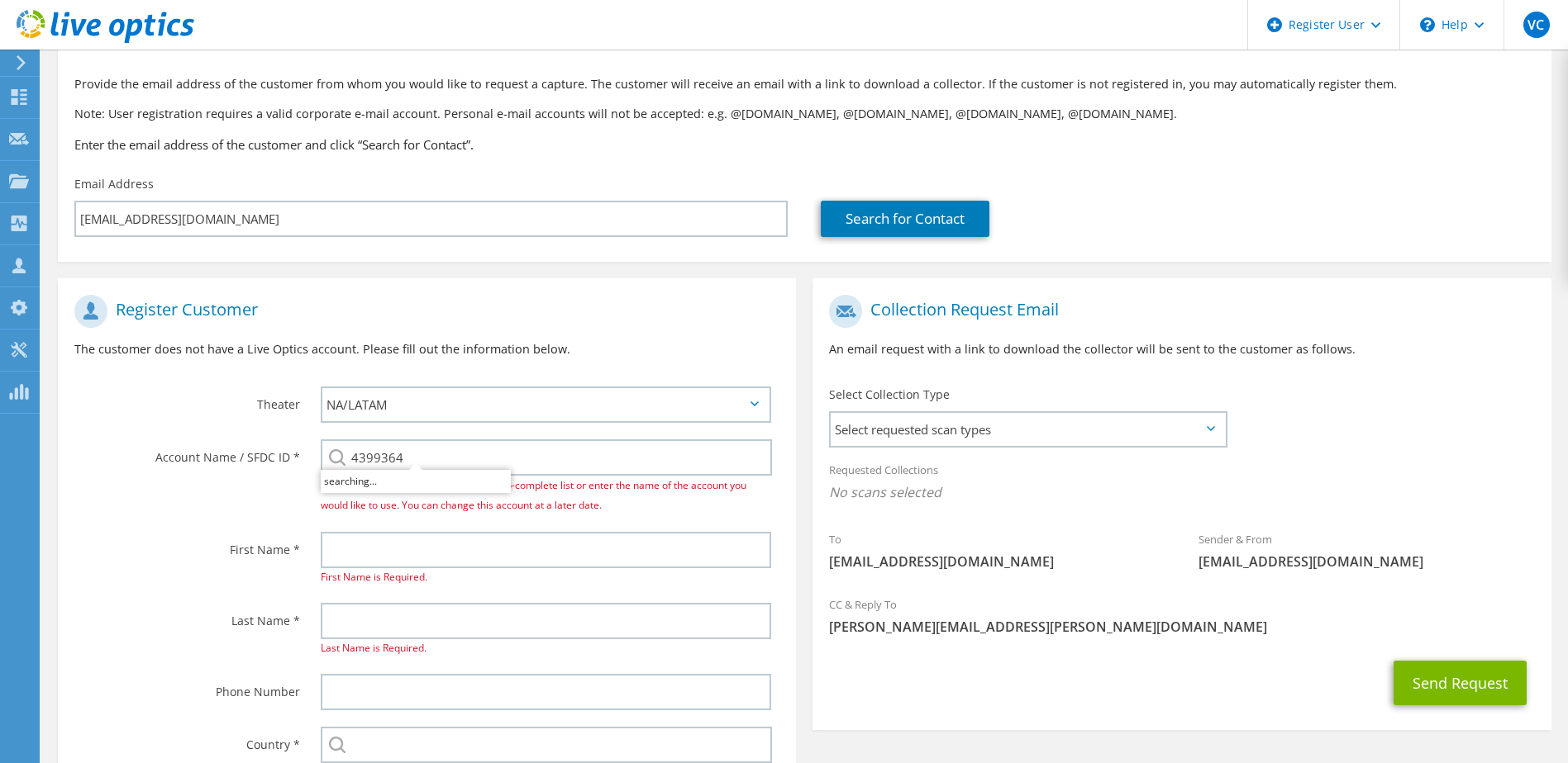
click at [457, 479] on div "4399364 You must select an account from the auto-complete list or enter the nam…" at bounding box center [546, 477] width 452 height 76
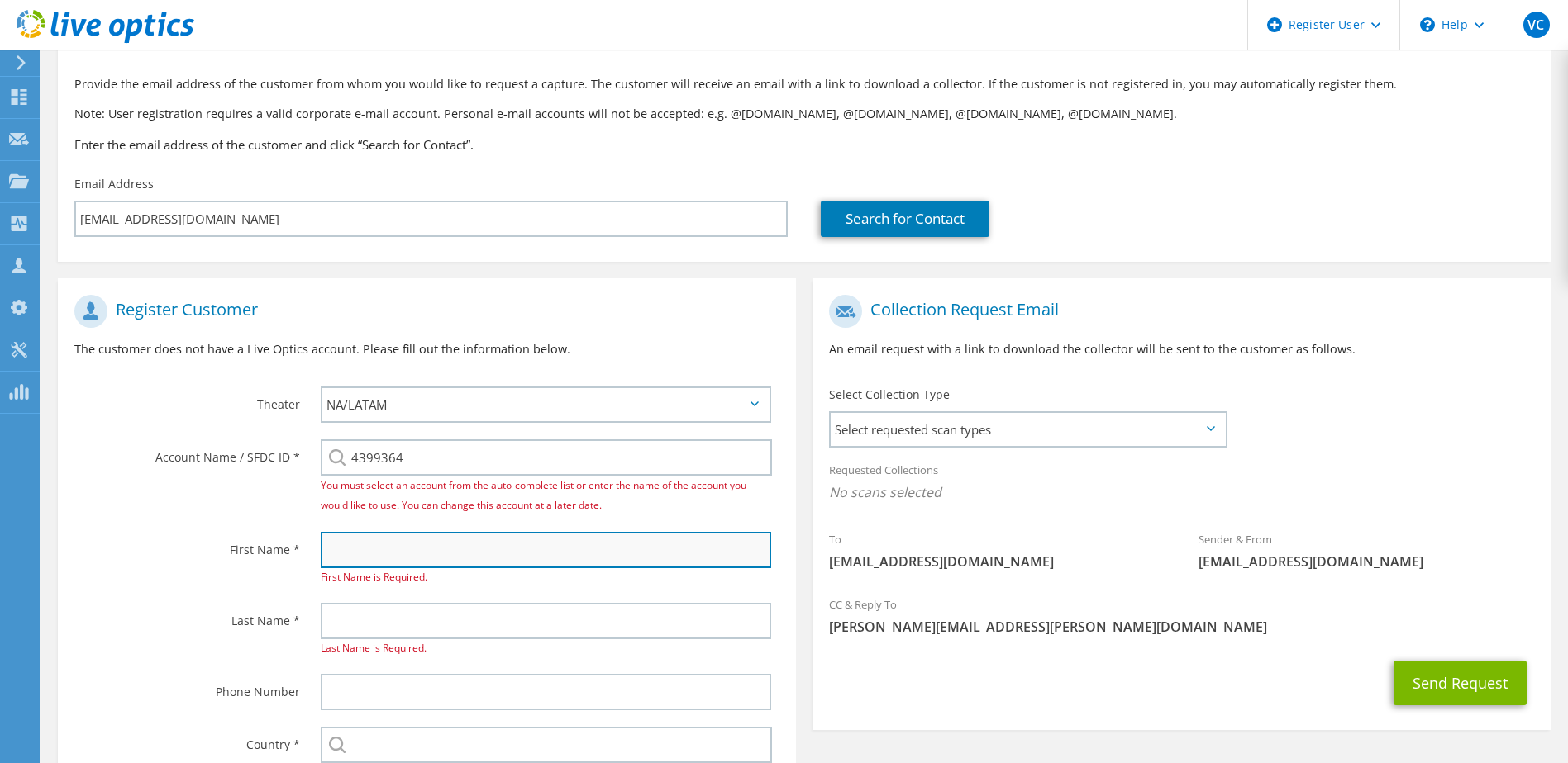
drag, startPoint x: 487, startPoint y: 546, endPoint x: 481, endPoint y: 538, distance: 10.0
click at [487, 546] on input "text" at bounding box center [546, 550] width 452 height 37
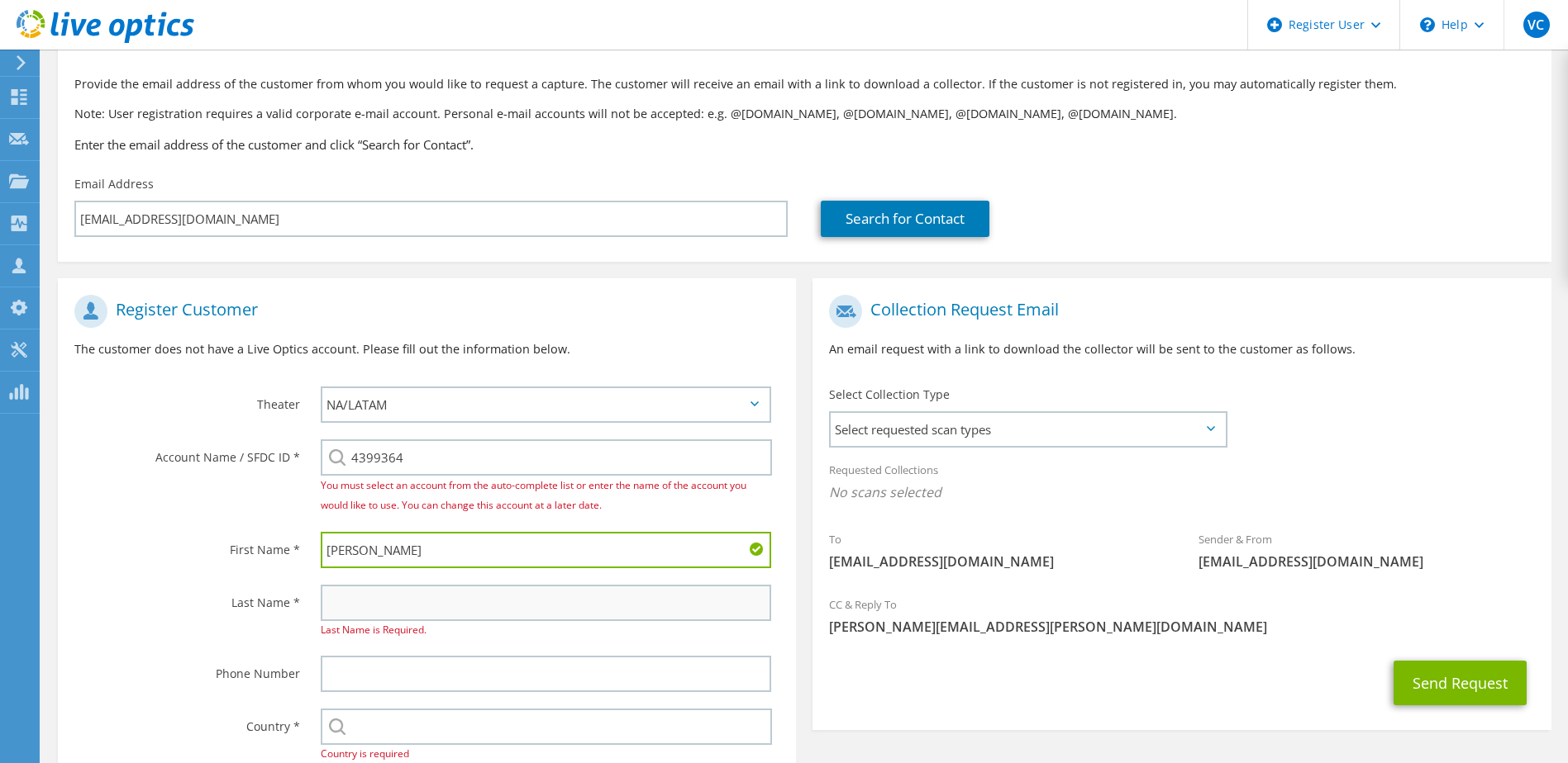
type input "Tyson"
click at [576, 621] on input "text" at bounding box center [546, 603] width 452 height 37
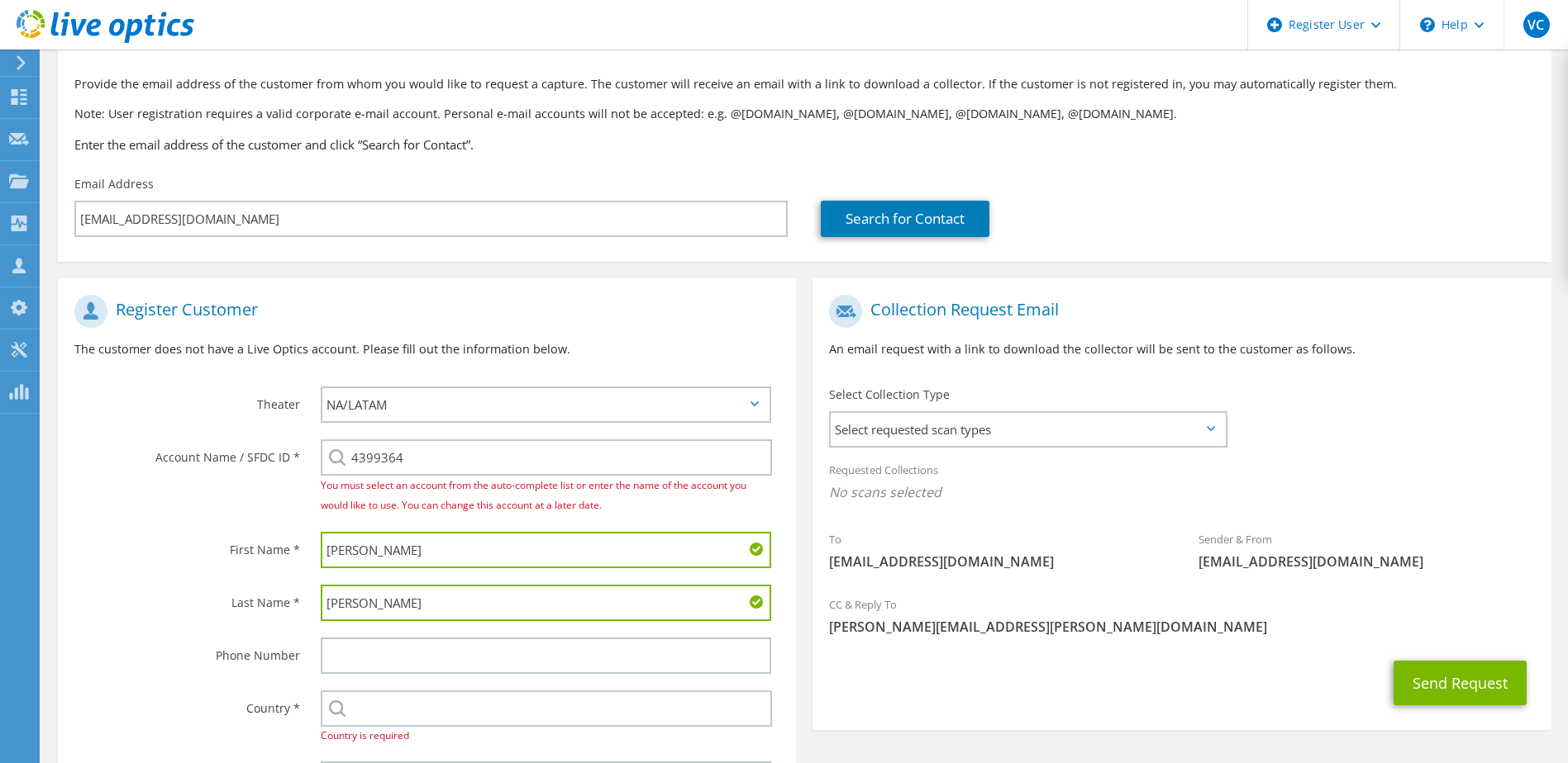
type input "Emmett"
click at [870, 692] on div "Send Request" at bounding box center [1181, 683] width 738 height 61
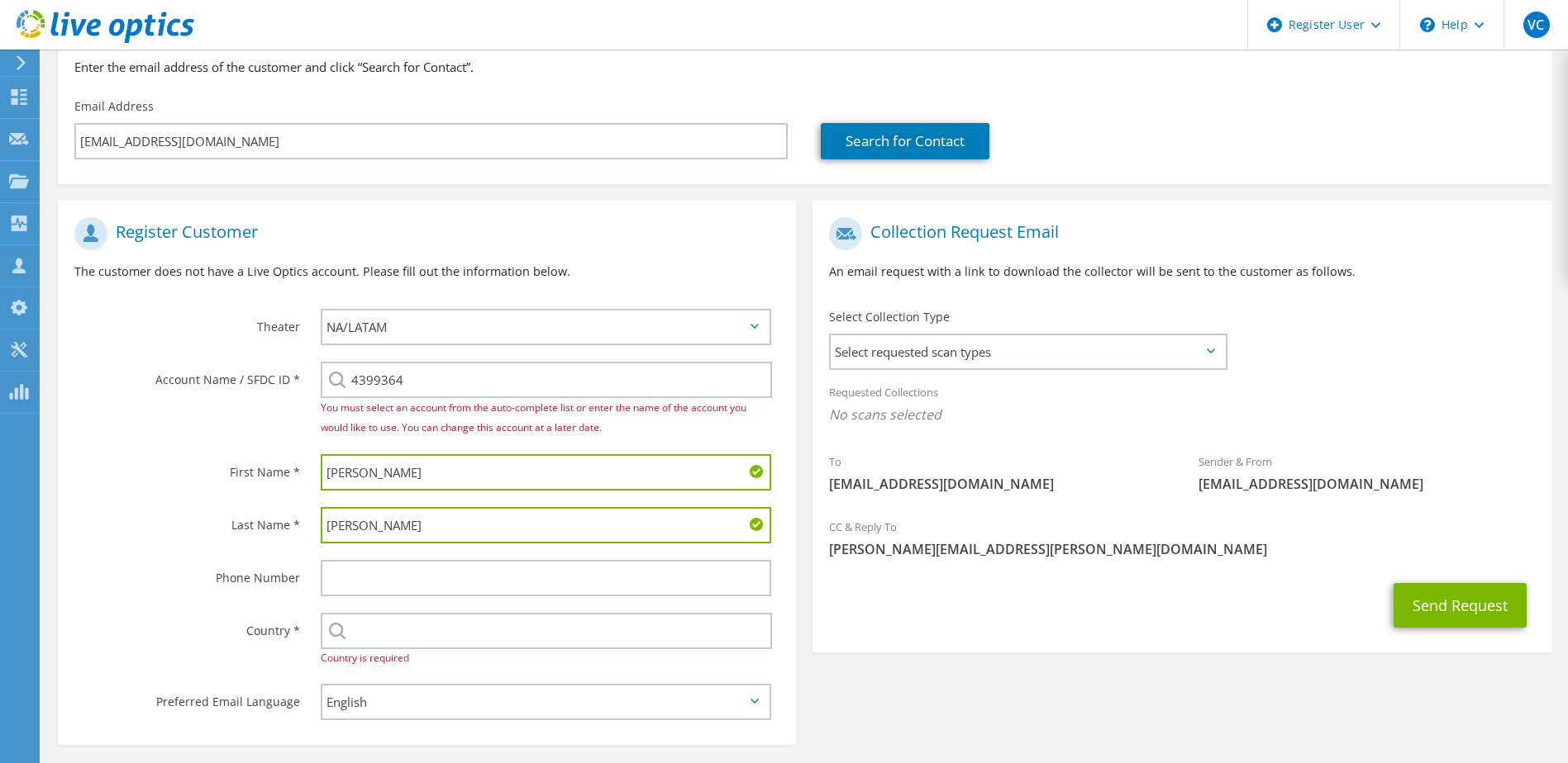
scroll to position [233, 0]
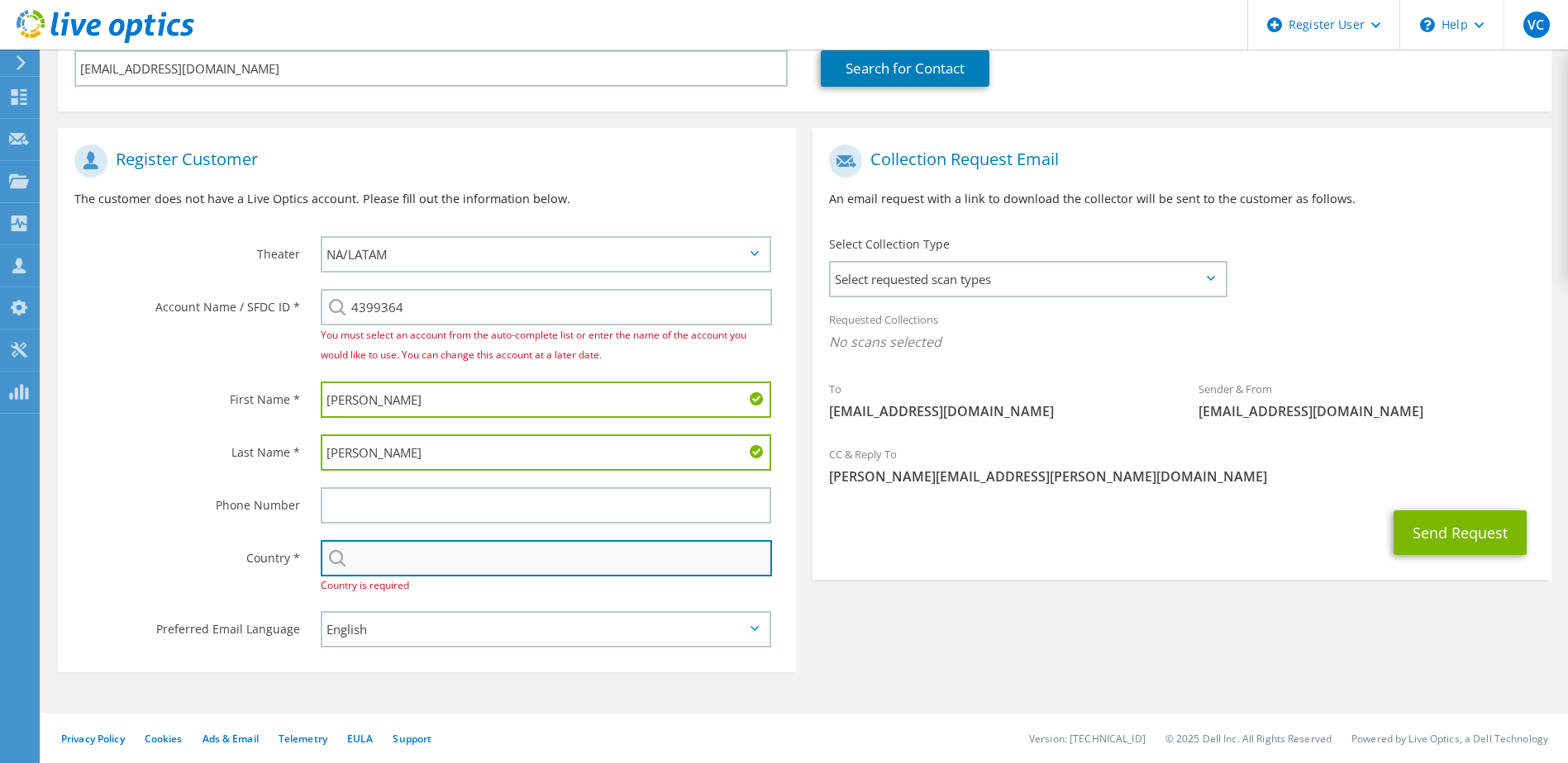
drag, startPoint x: 498, startPoint y: 567, endPoint x: 556, endPoint y: 561, distance: 58.3
click at [498, 567] on input "text" at bounding box center [546, 559] width 452 height 37
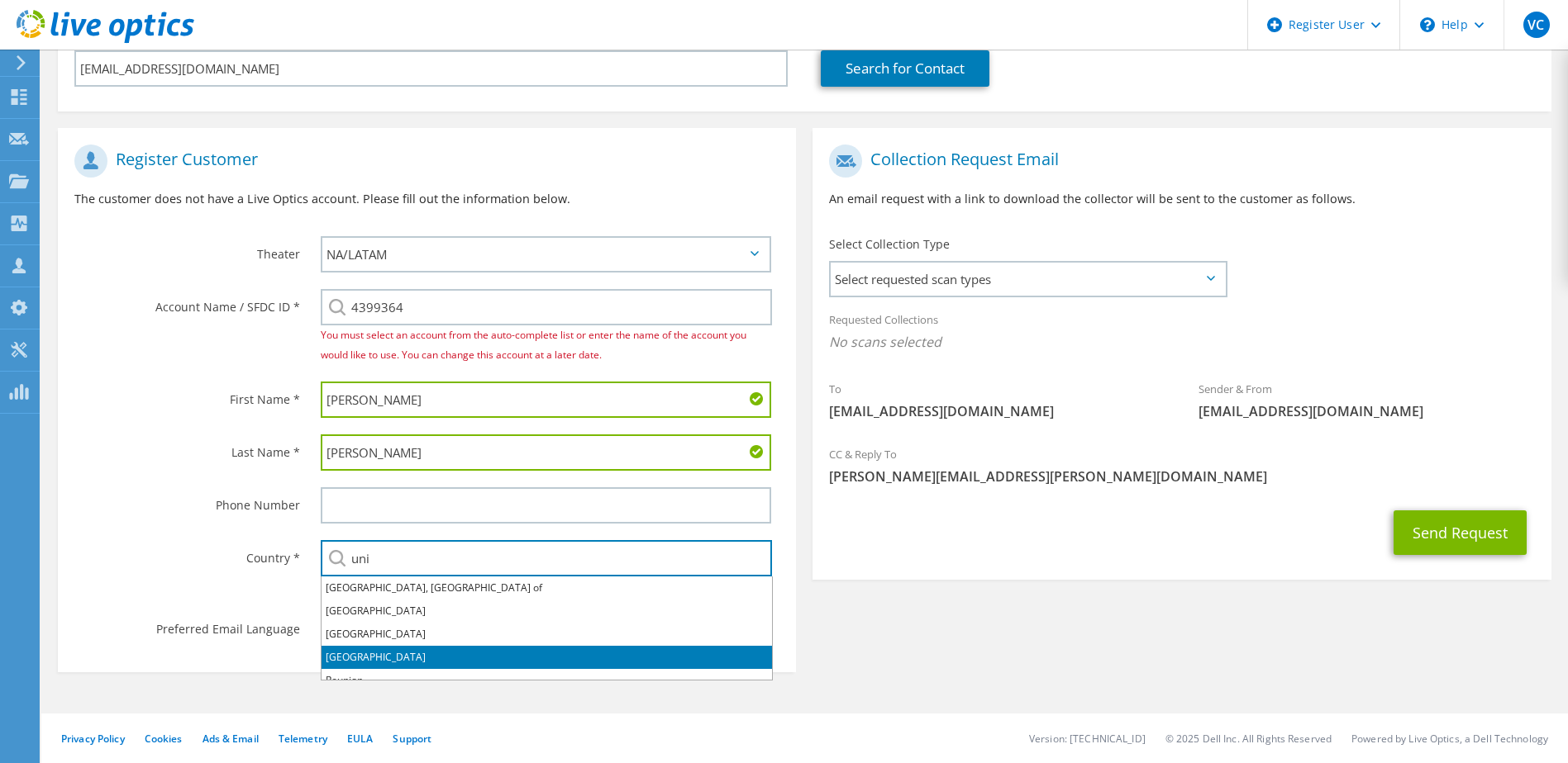
drag, startPoint x: 399, startPoint y: 653, endPoint x: 465, endPoint y: 653, distance: 66.0
click at [399, 653] on li "[GEOGRAPHIC_DATA]" at bounding box center [547, 657] width 451 height 23
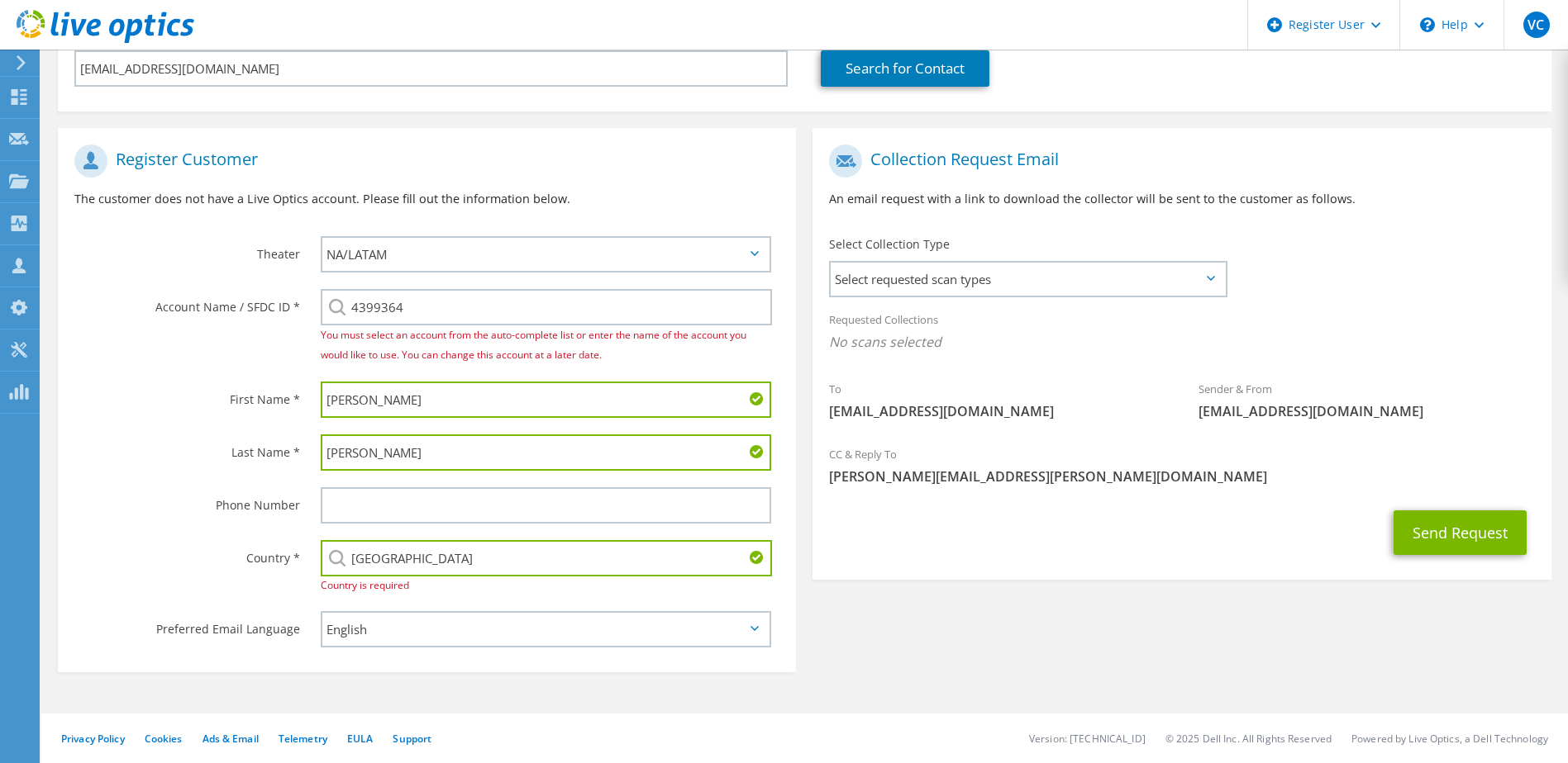
type input "[GEOGRAPHIC_DATA]"
click at [949, 588] on div "Register Customer The customer does not have a Live Optics account. Please fill…" at bounding box center [805, 396] width 1509 height 569
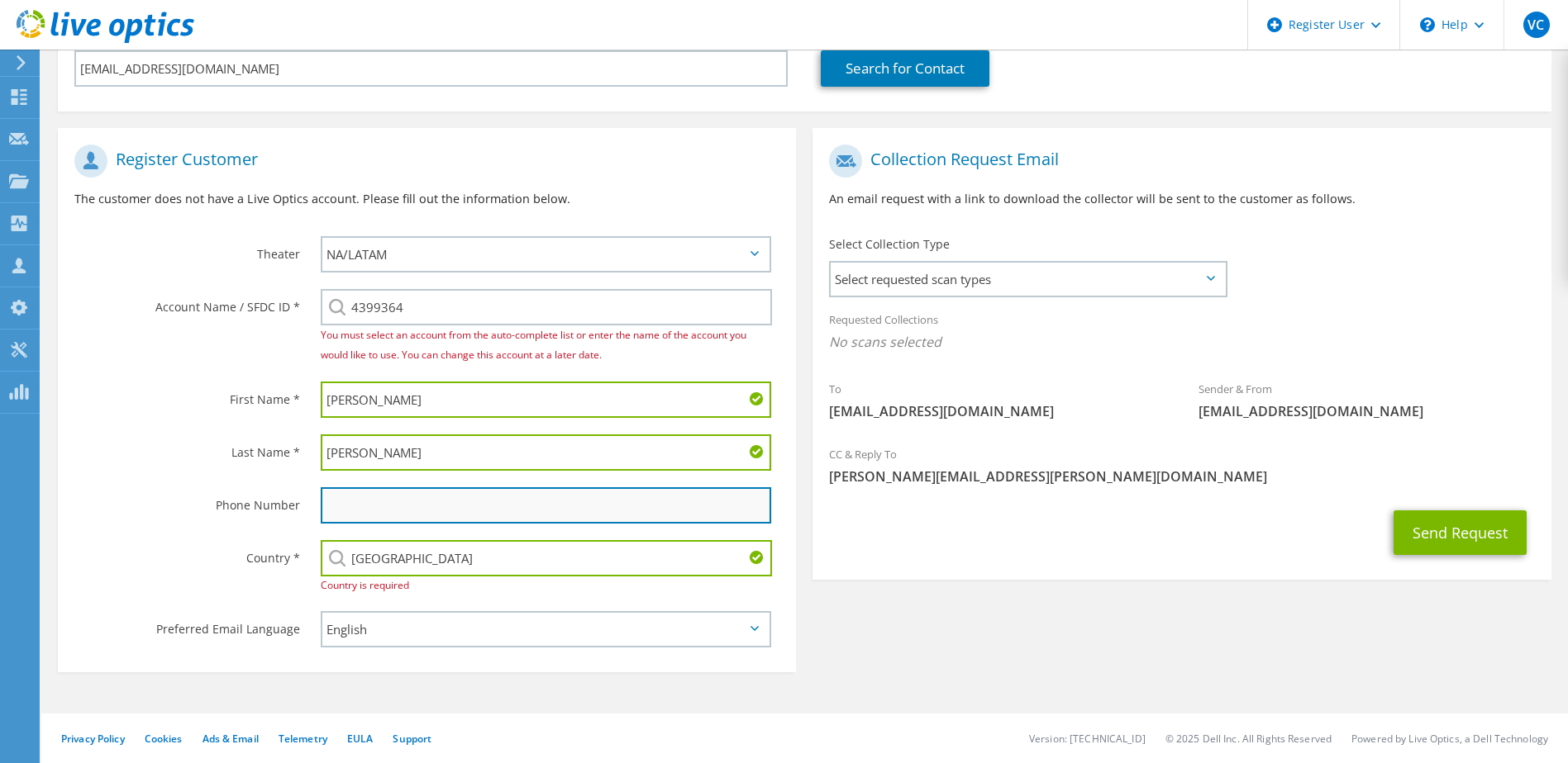
paste input "(407) 656-4111"
type input "(407) 656-4111"
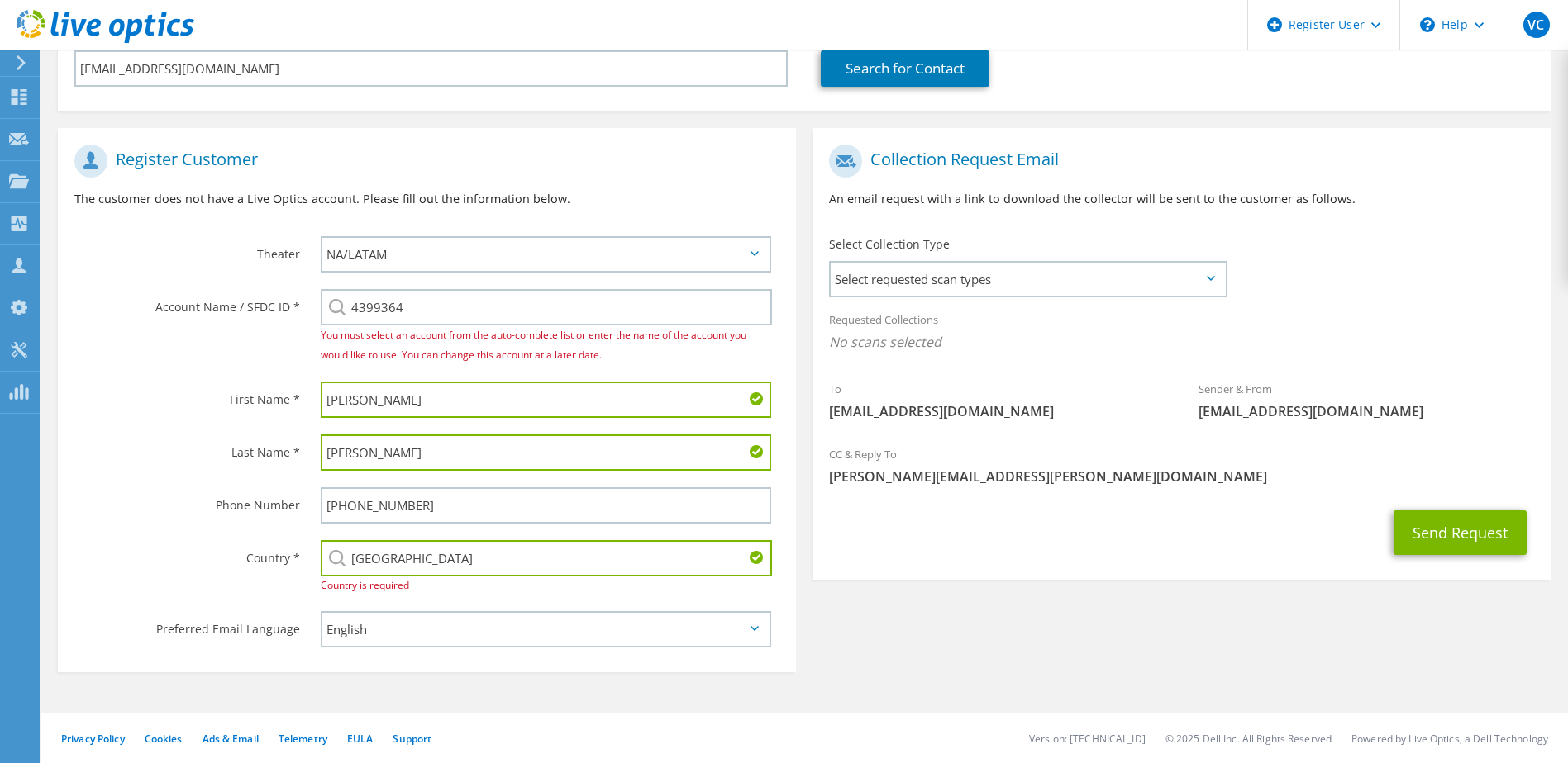
drag, startPoint x: 922, startPoint y: 580, endPoint x: 923, endPoint y: 588, distance: 8.1
click at [923, 582] on div "Collection Request Email An email request with a link to download the collector…" at bounding box center [1181, 358] width 755 height 460
click at [483, 257] on select "APJ EMEA NA/LATAM" at bounding box center [546, 255] width 452 height 37
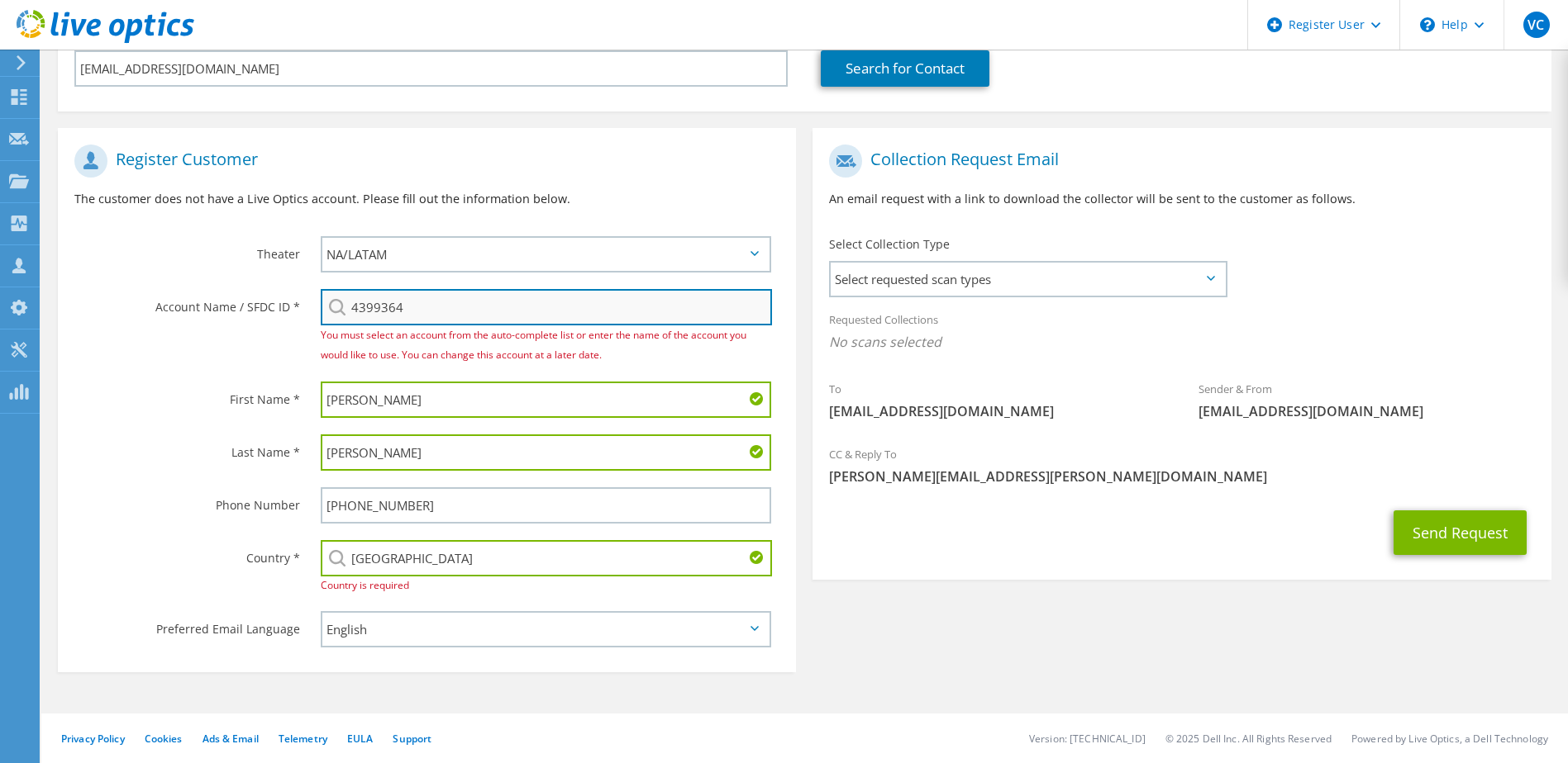
click at [486, 319] on input "4399364" at bounding box center [546, 307] width 452 height 37
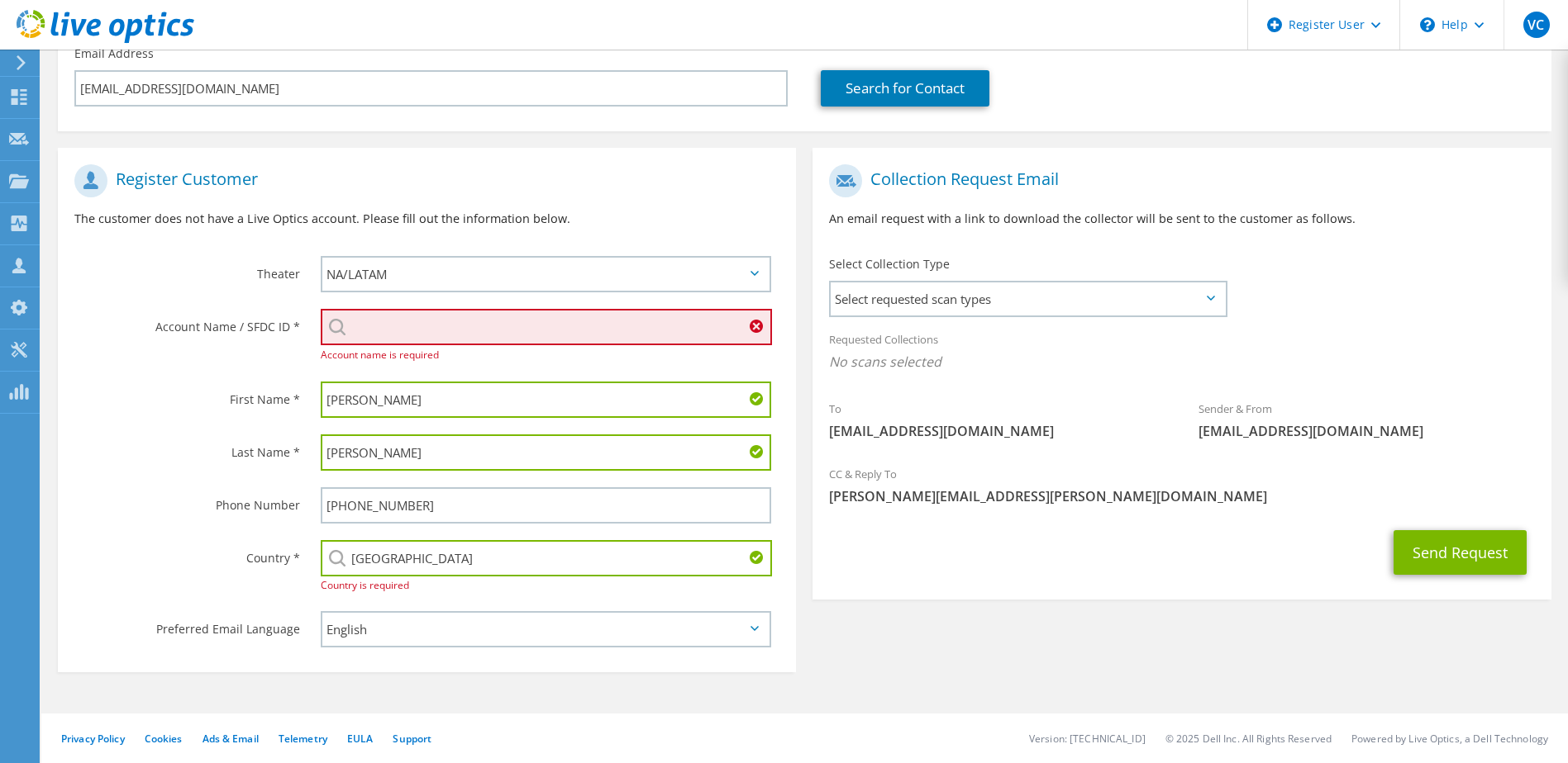
paste input "WINTER GARDEN, FLORIDA"
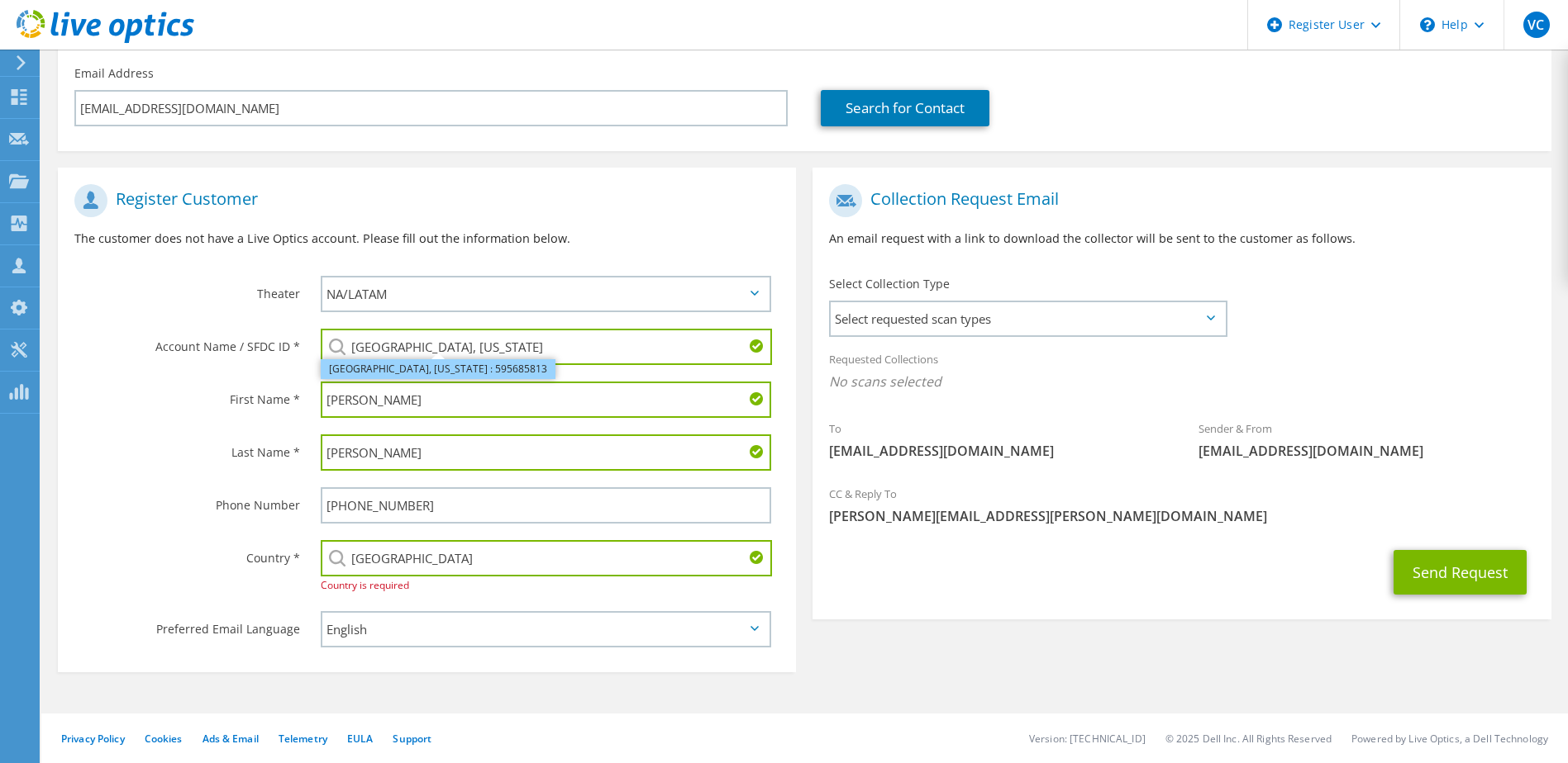
click at [446, 368] on li "WINTER GARDEN, FLORIDA : 595685813" at bounding box center [438, 369] width 235 height 20
type input "WINTER GARDEN, FLORIDA : 595685813"
click at [1048, 636] on div "Register Customer The customer does not have a Live Optics account. Please fill…" at bounding box center [805, 416] width 1509 height 529
click at [1018, 326] on span "Select requested scan types" at bounding box center [1027, 319] width 393 height 33
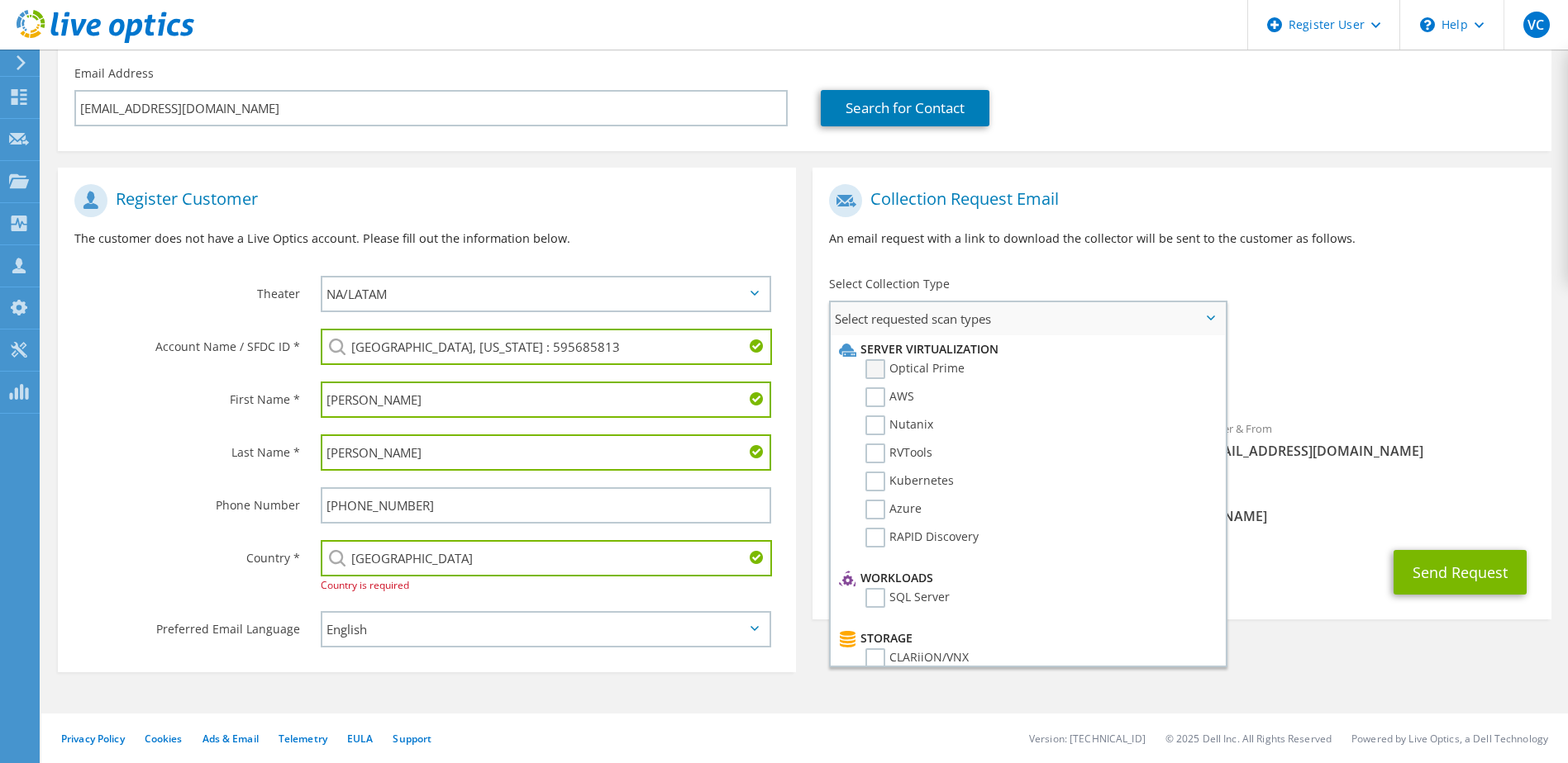
click at [879, 370] on label "Optical Prime" at bounding box center [915, 369] width 100 height 20
click at [0, 0] on input "Optical Prime" at bounding box center [0, 0] width 0 height 0
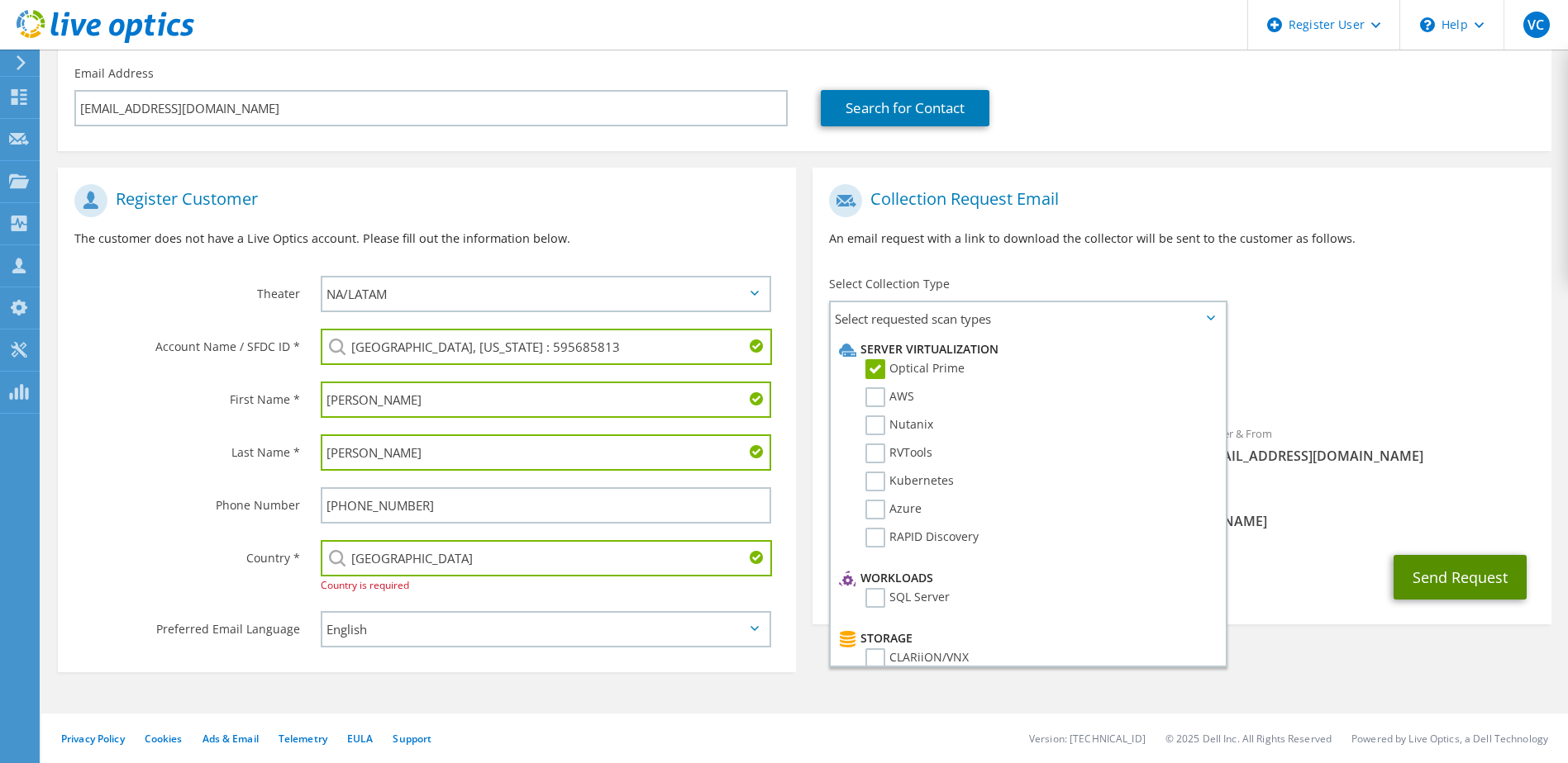
click at [1439, 581] on button "Send Request" at bounding box center [1460, 577] width 133 height 45
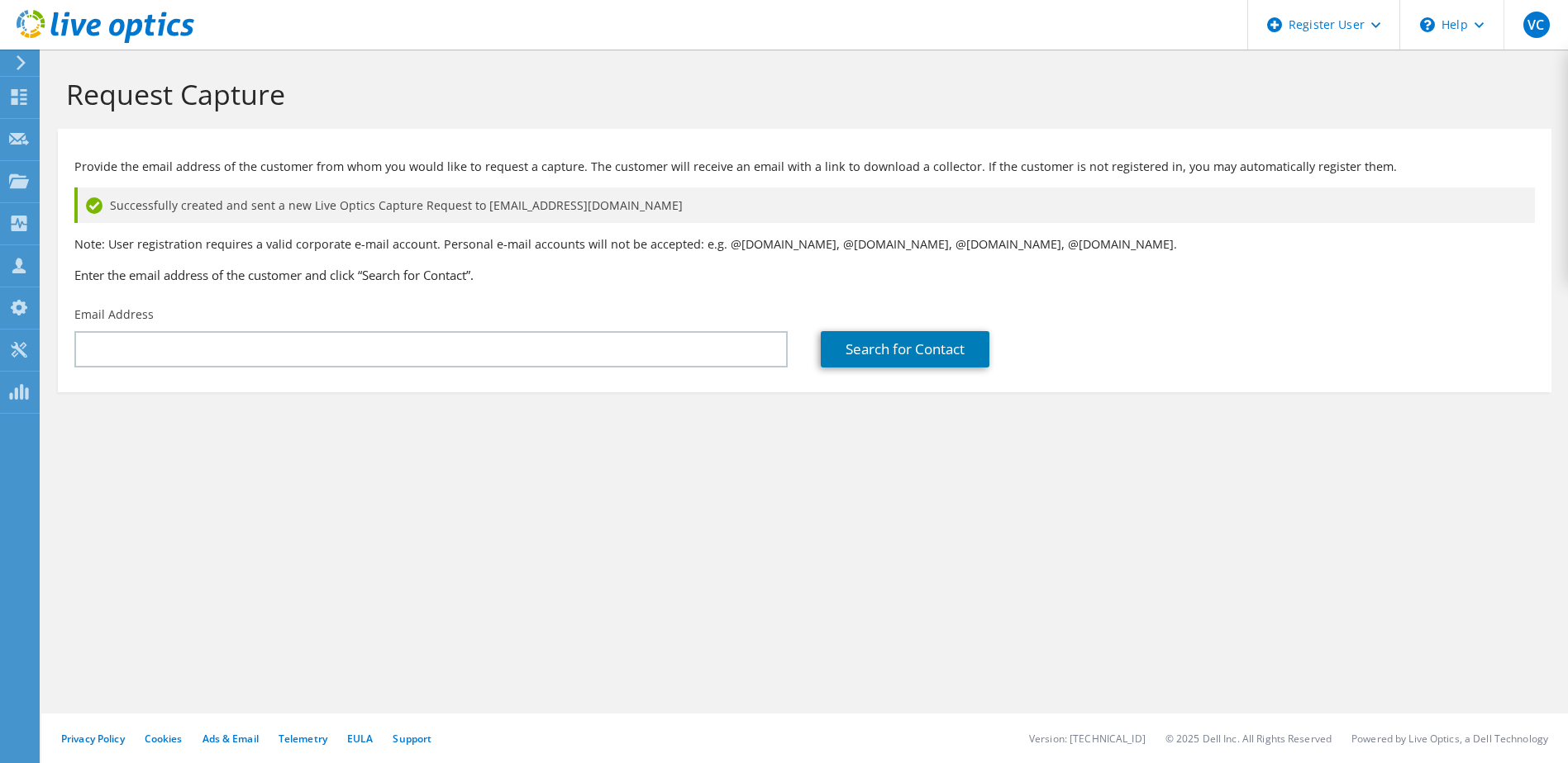
click at [515, 527] on div "Request Capture Provide the email address of the customer from whom you would l…" at bounding box center [804, 406] width 1526 height 713
